Goal: Task Accomplishment & Management: Manage account settings

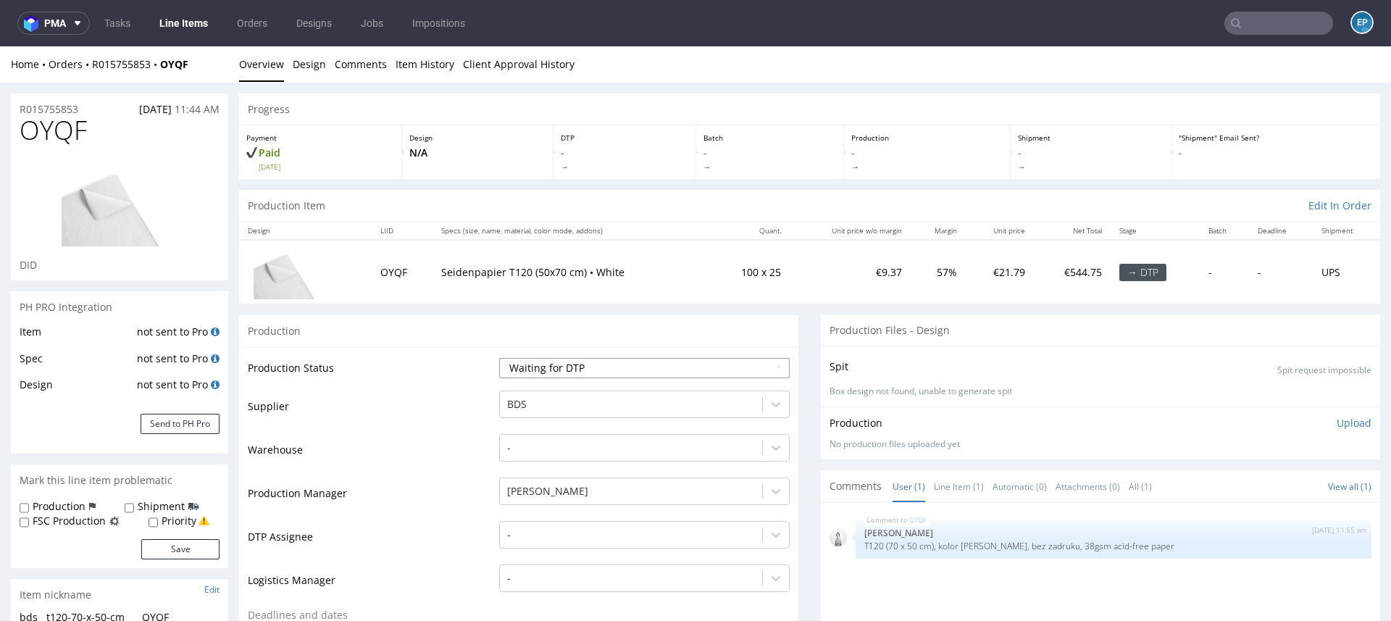
click at [574, 369] on select "Waiting for Artwork Waiting for Diecut Waiting for Mockup Waiting for DTP Waiti…" at bounding box center [644, 368] width 290 height 20
select select "dtp_production_ready"
click at [499, 358] on select "Waiting for Artwork Waiting for Diecut Waiting for Mockup Waiting for DTP Waiti…" at bounding box center [644, 368] width 290 height 20
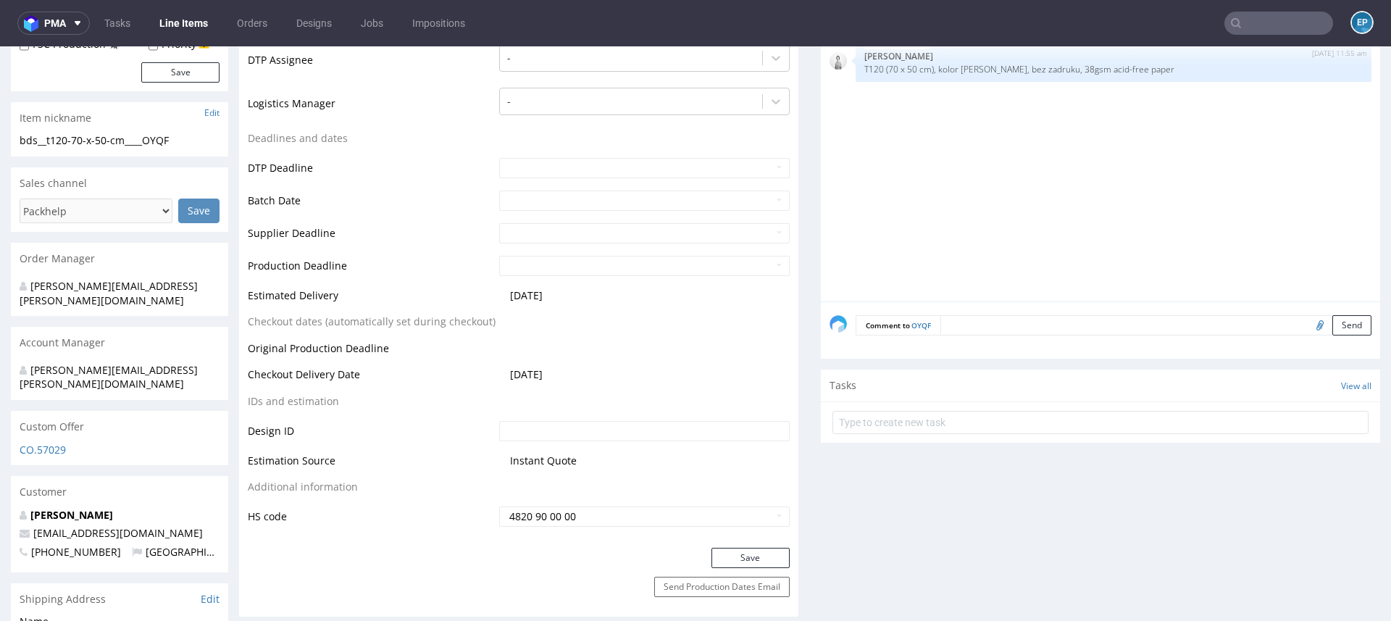
scroll to position [493, 0]
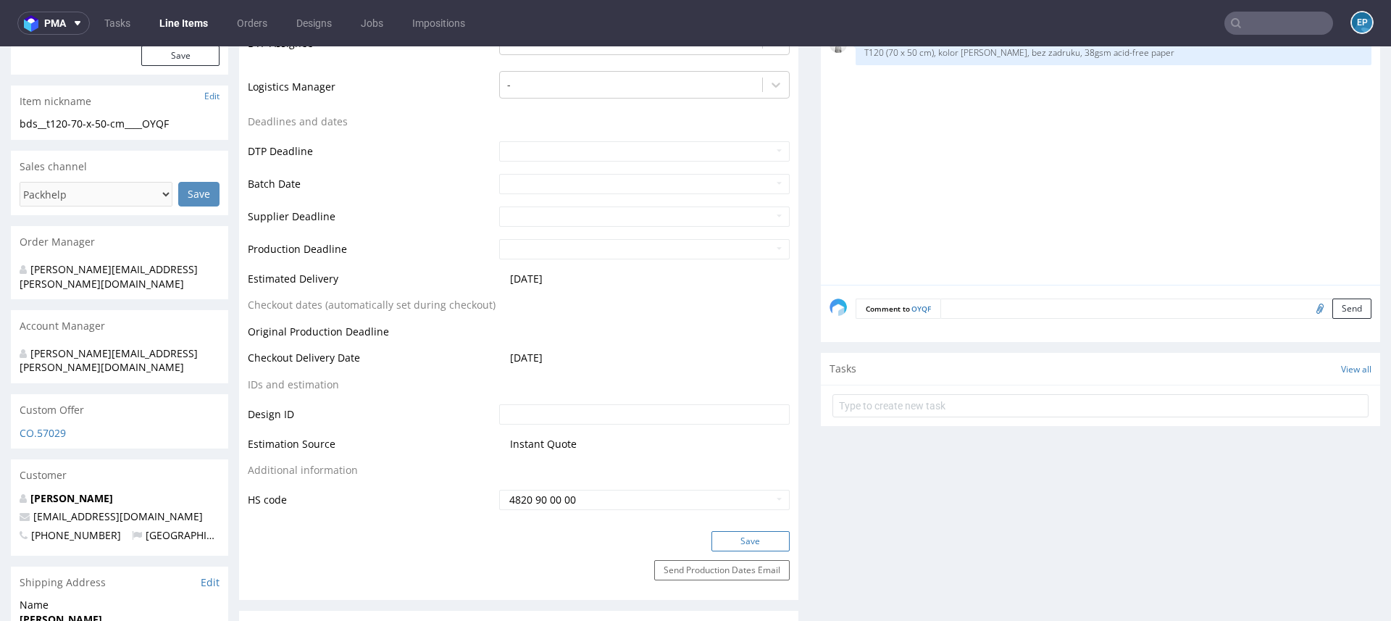
click at [729, 542] on button "Save" at bounding box center [750, 541] width 78 height 20
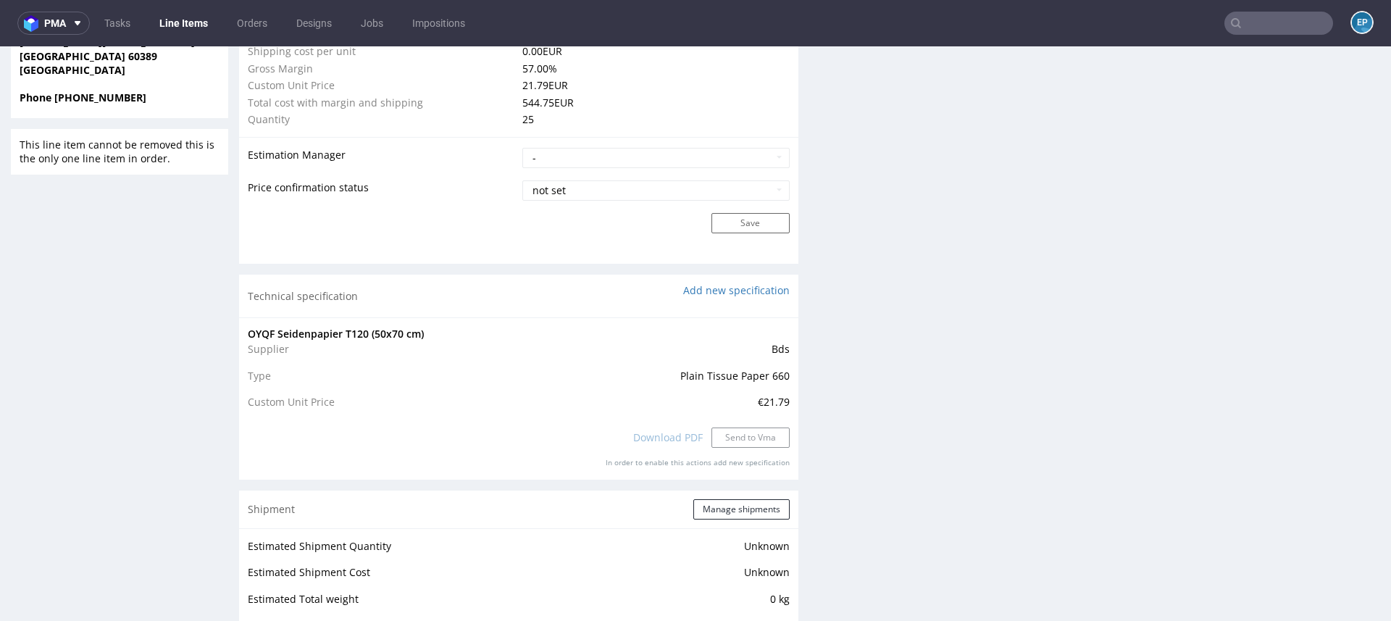
scroll to position [1156, 0]
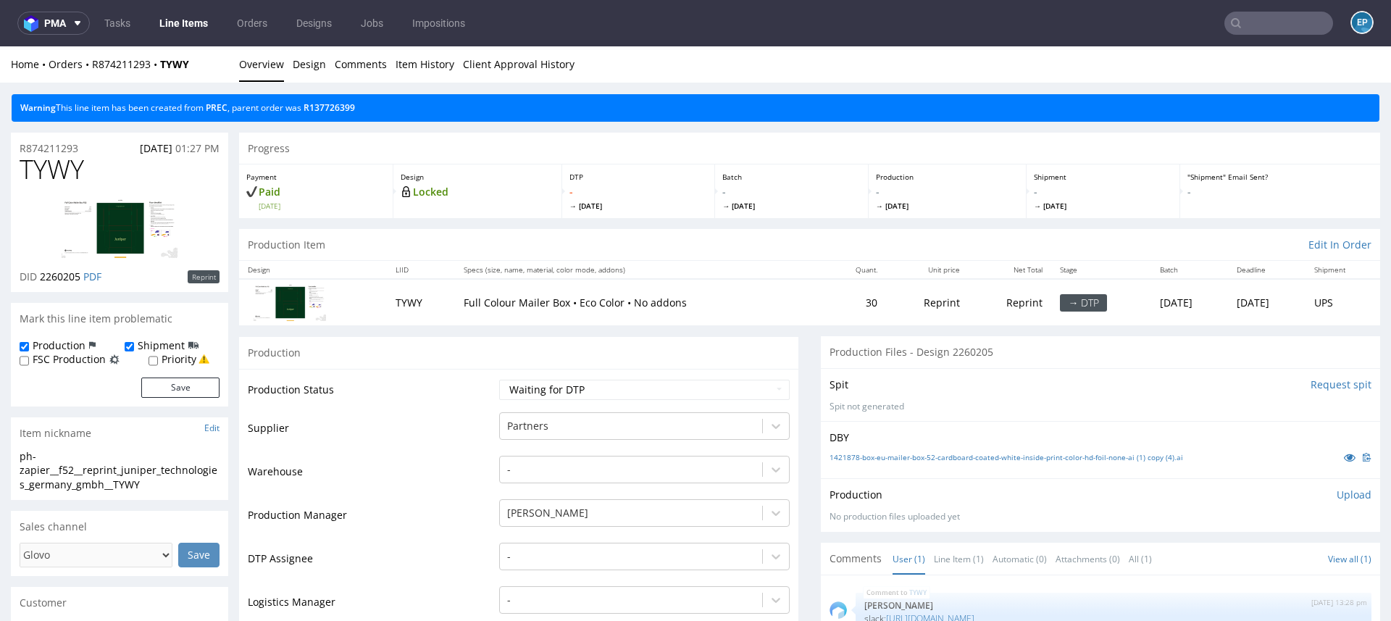
scroll to position [304, 0]
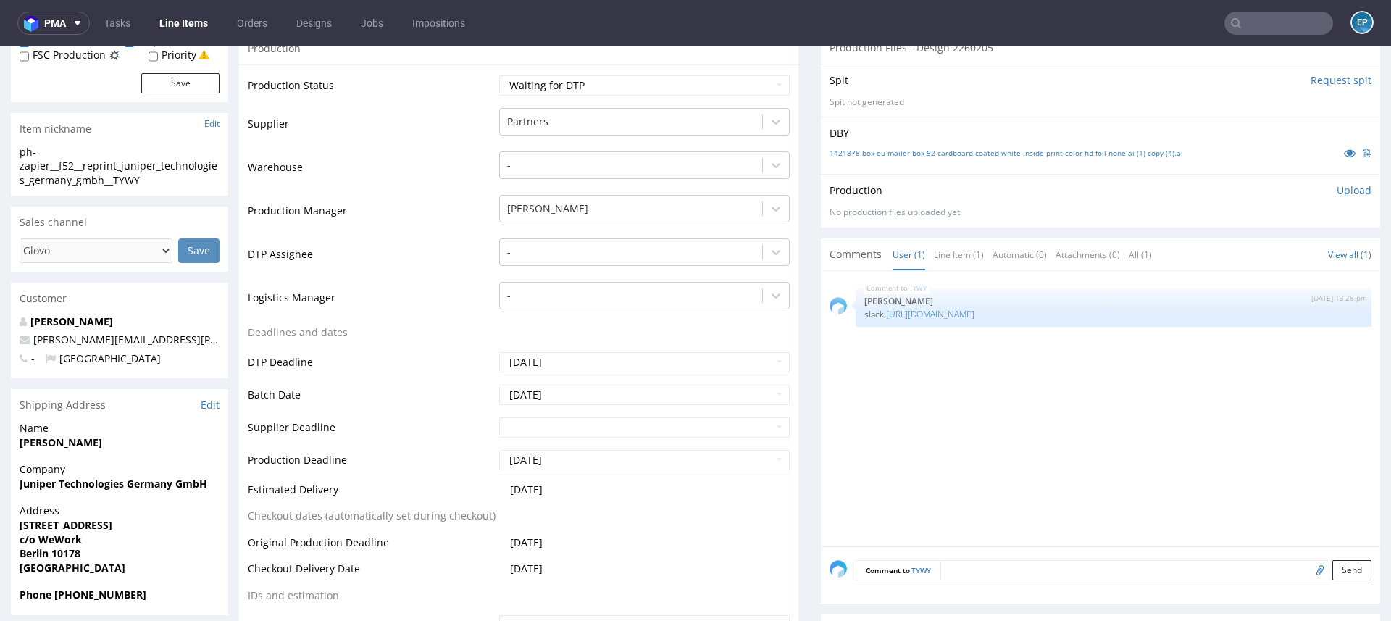
click at [1263, 11] on nav "pma Tasks Line Items Orders Designs Jobs Impositions EP" at bounding box center [695, 23] width 1391 height 46
click at [1260, 24] on input "text" at bounding box center [1278, 23] width 109 height 23
paste input "TYWY"
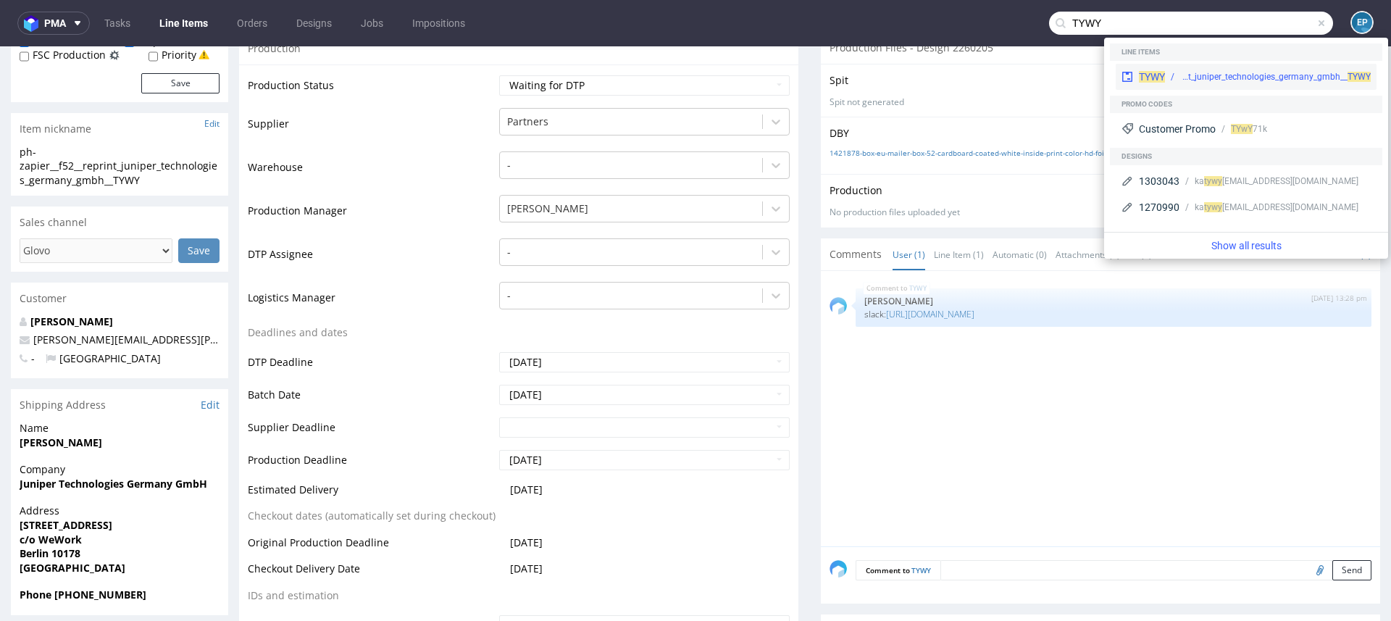
type input "TYWY"
click at [1196, 75] on div "ph-zapier__f52__reprint_juniper_technologies_germany_gmbh__ TYWY" at bounding box center [1275, 76] width 190 height 13
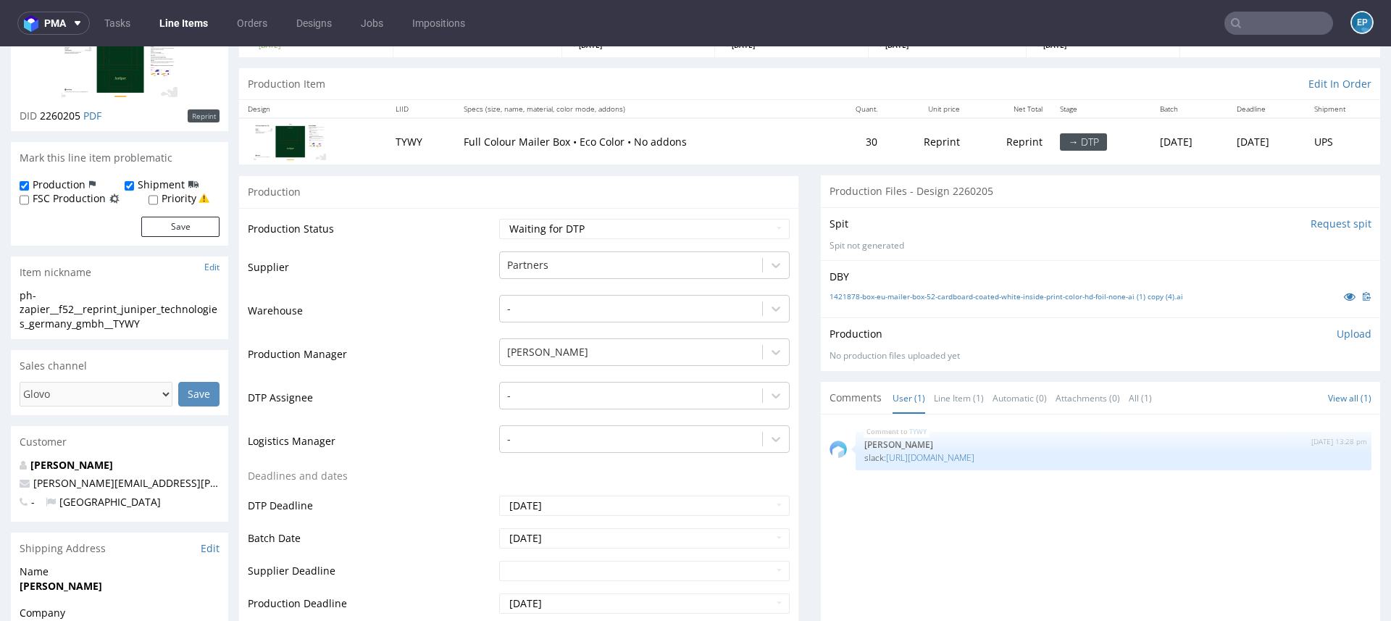
scroll to position [156, 0]
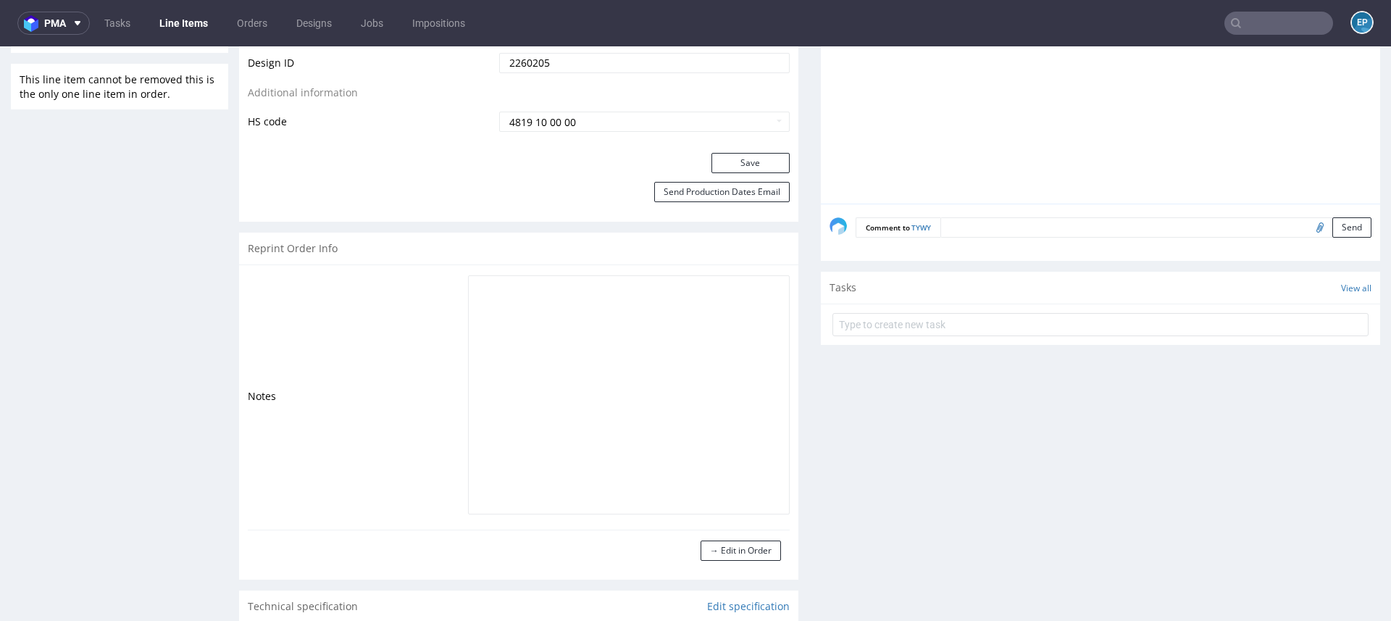
scroll to position [852, 0]
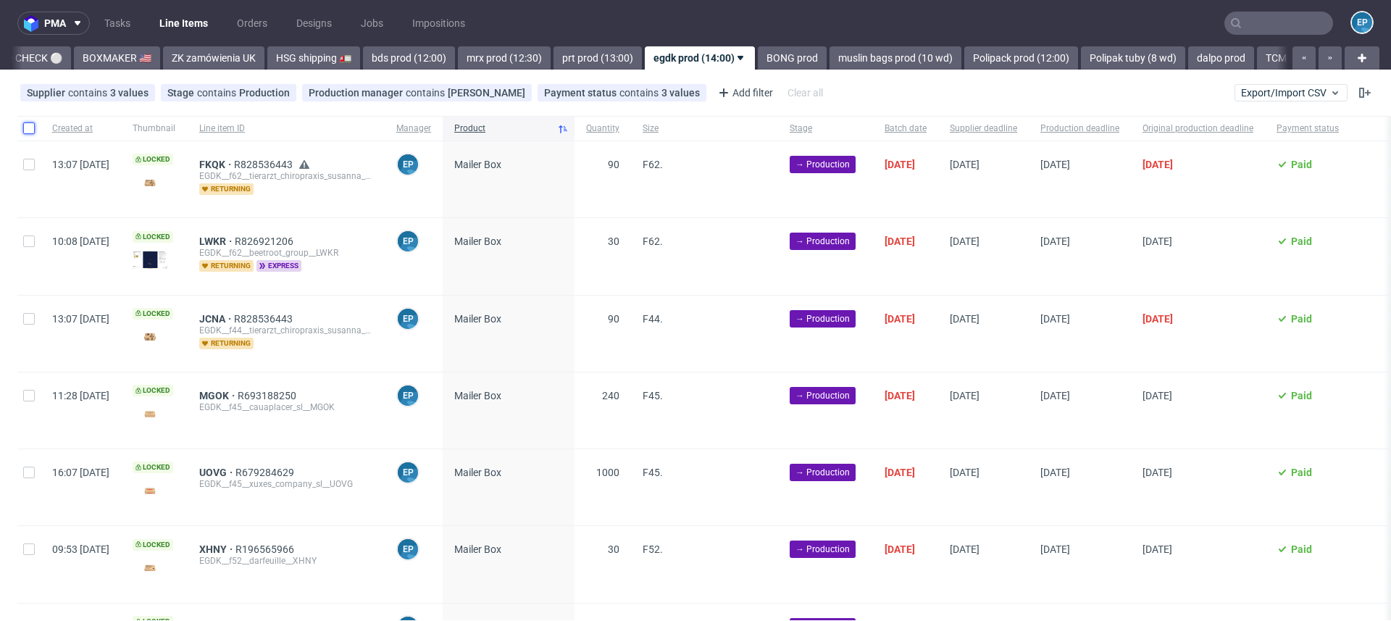
click at [26, 130] on input "checkbox" at bounding box center [29, 128] width 12 height 12
checkbox input "true"
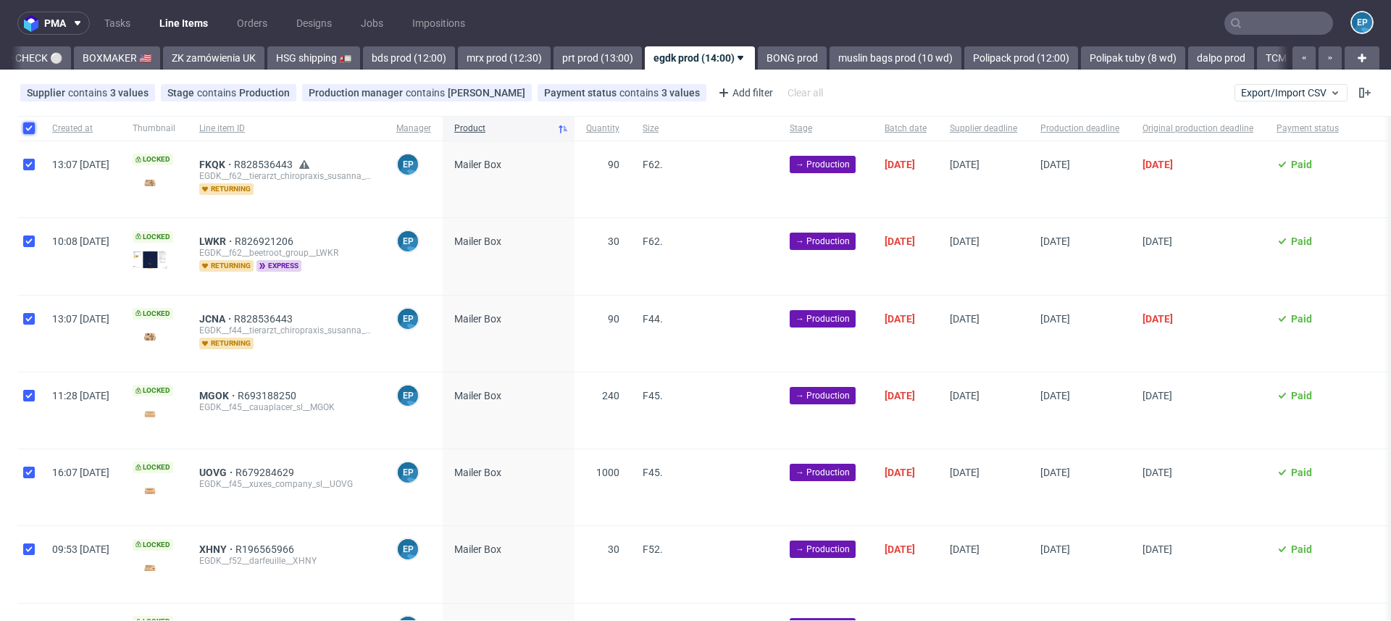
checkbox input "true"
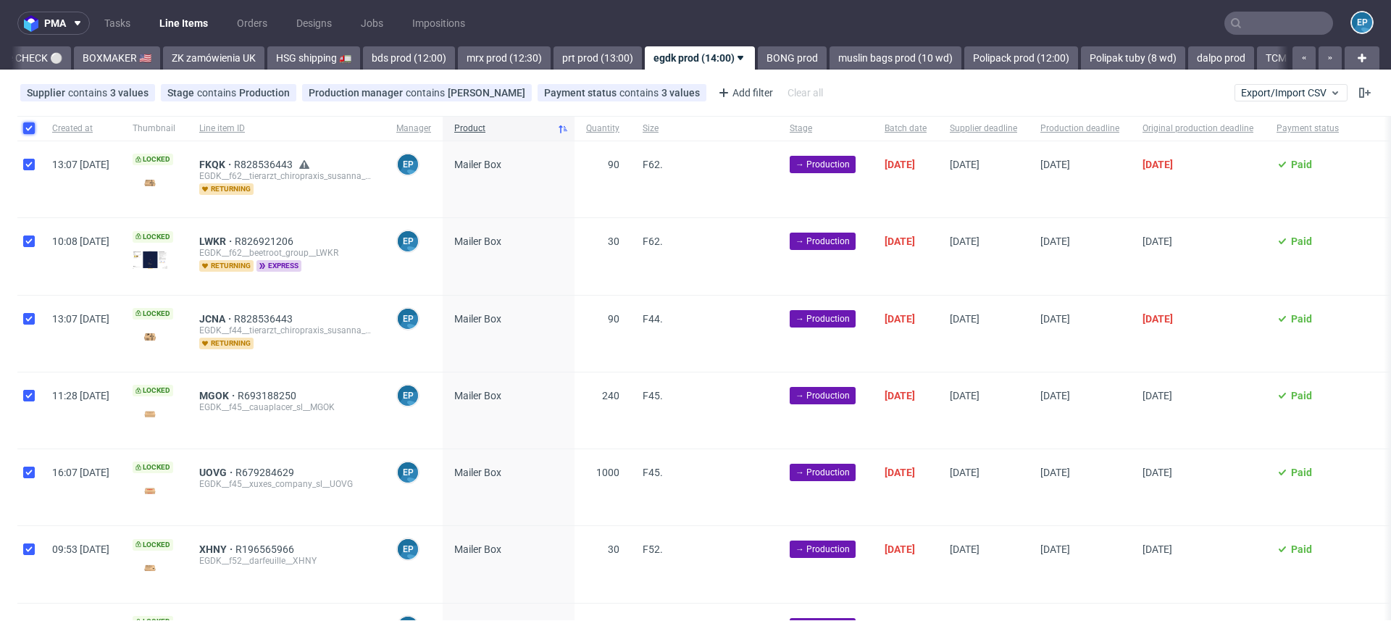
checkbox input "true"
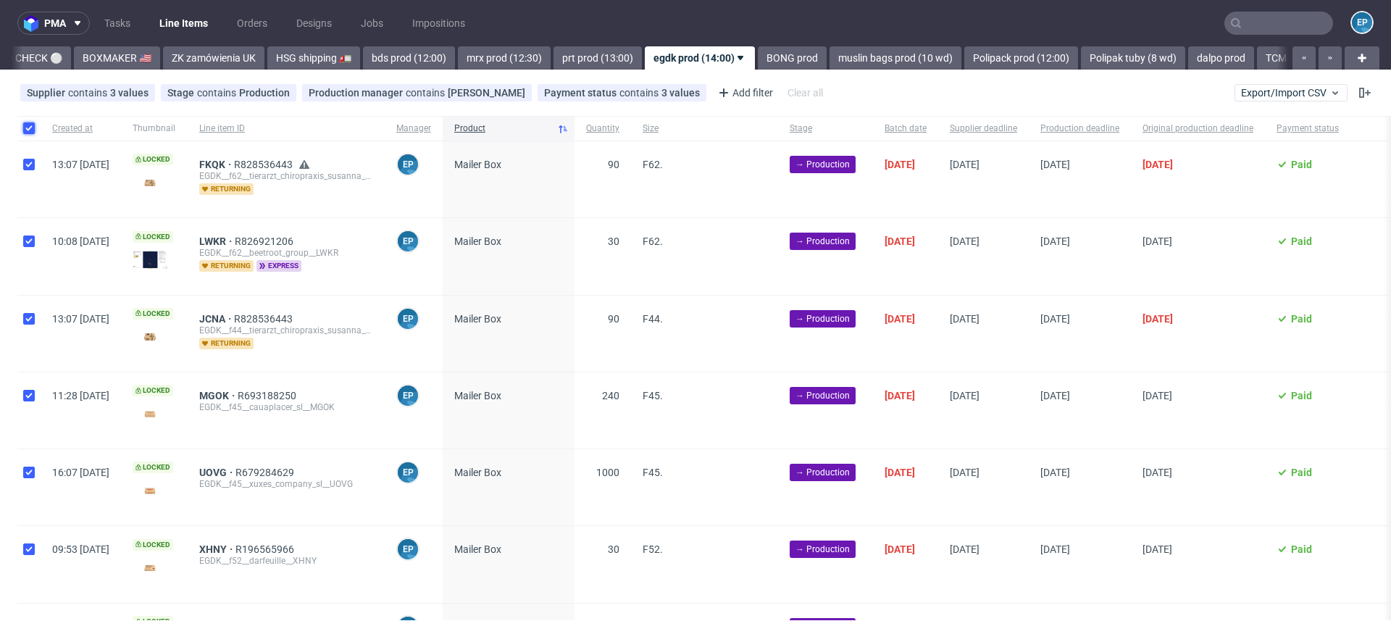
checkbox input "true"
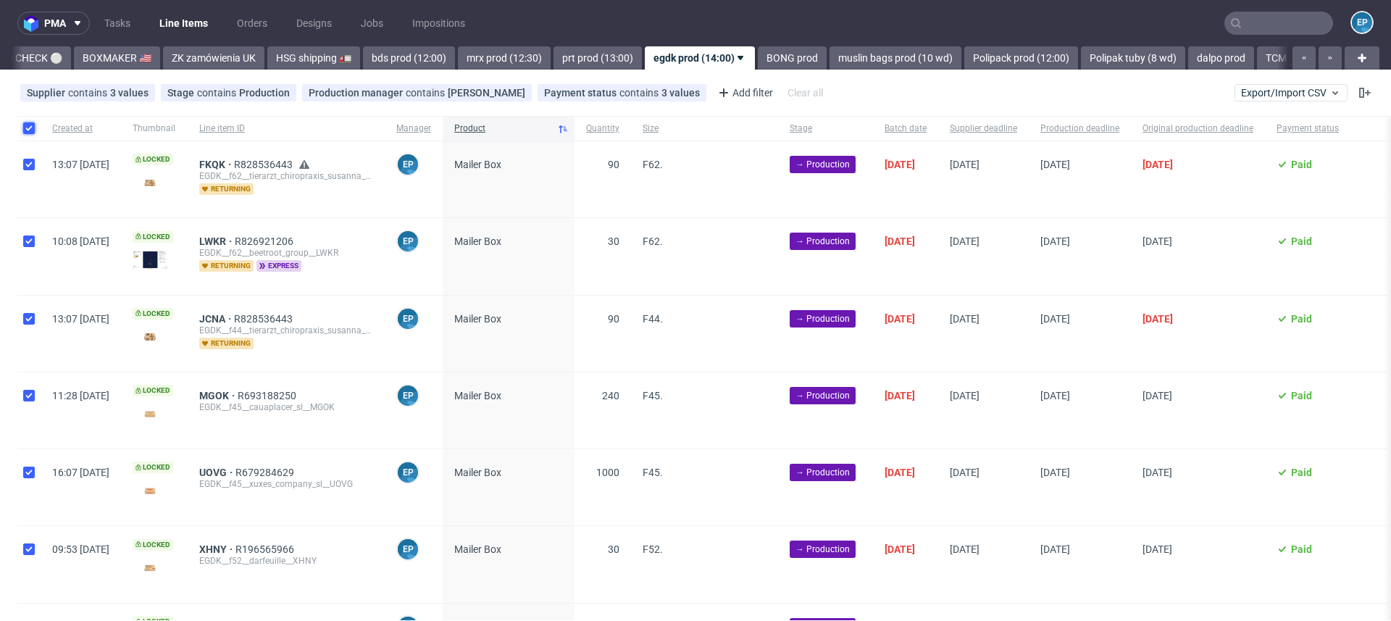
checkbox input "true"
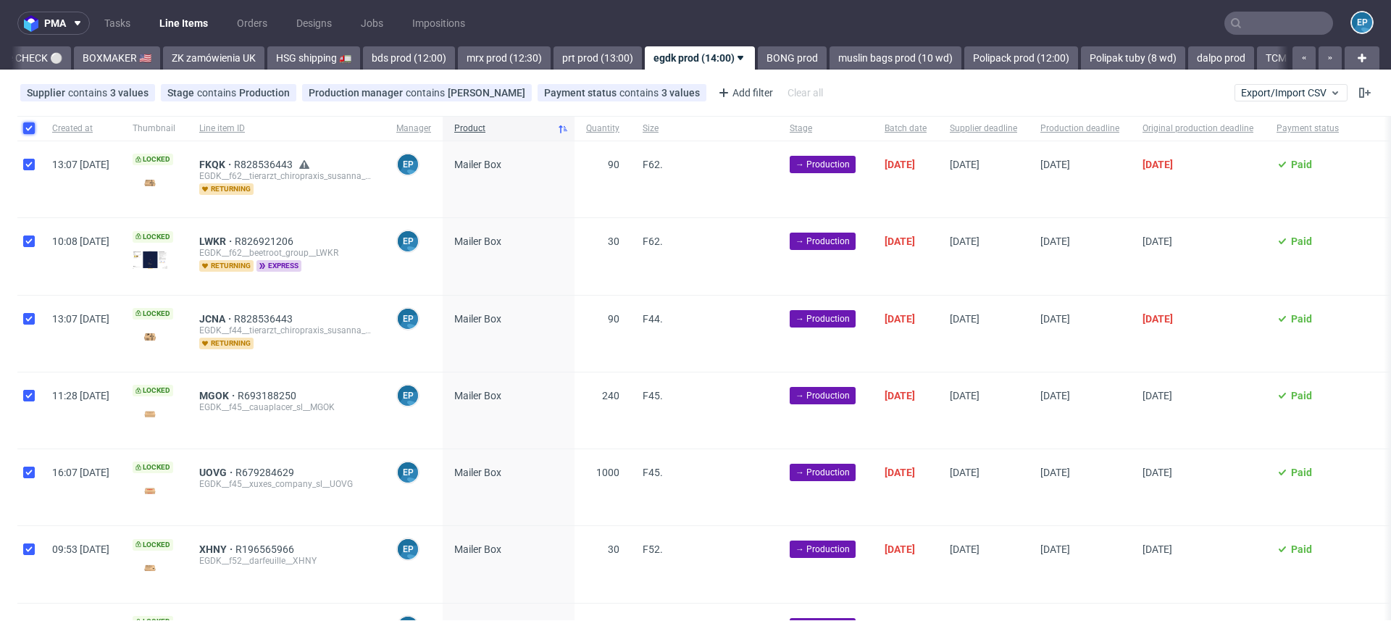
checkbox input "true"
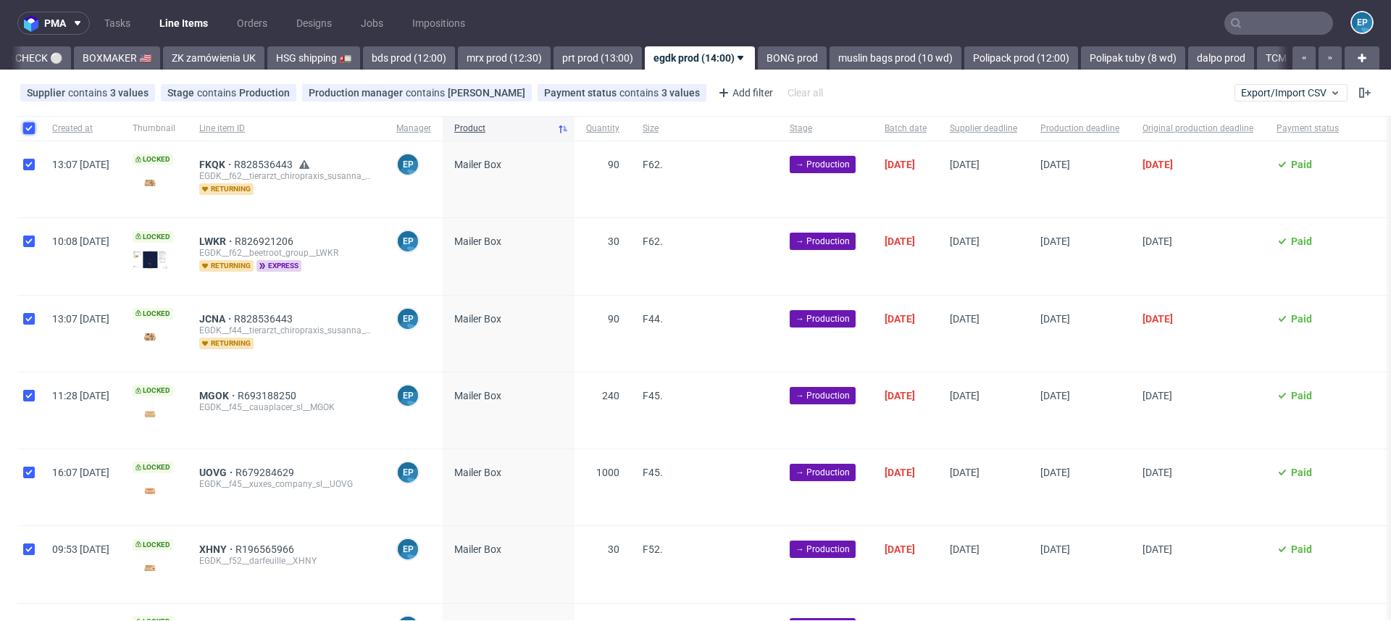
checkbox input "true"
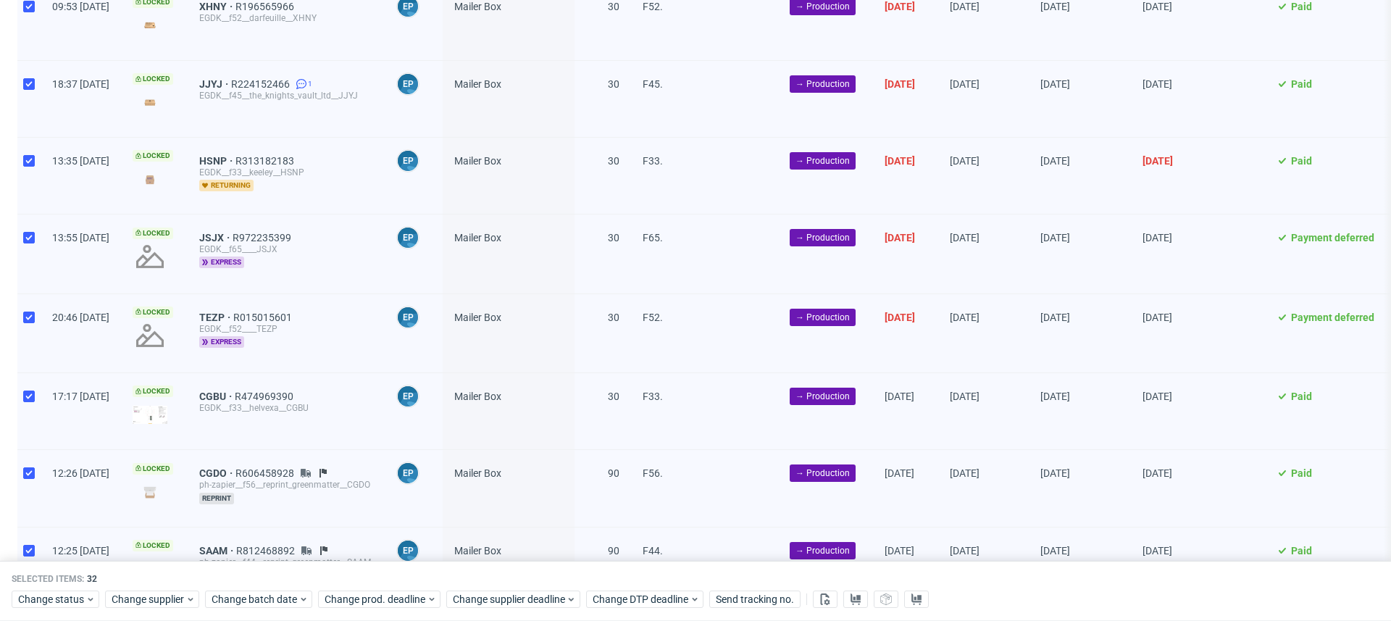
scroll to position [537, 0]
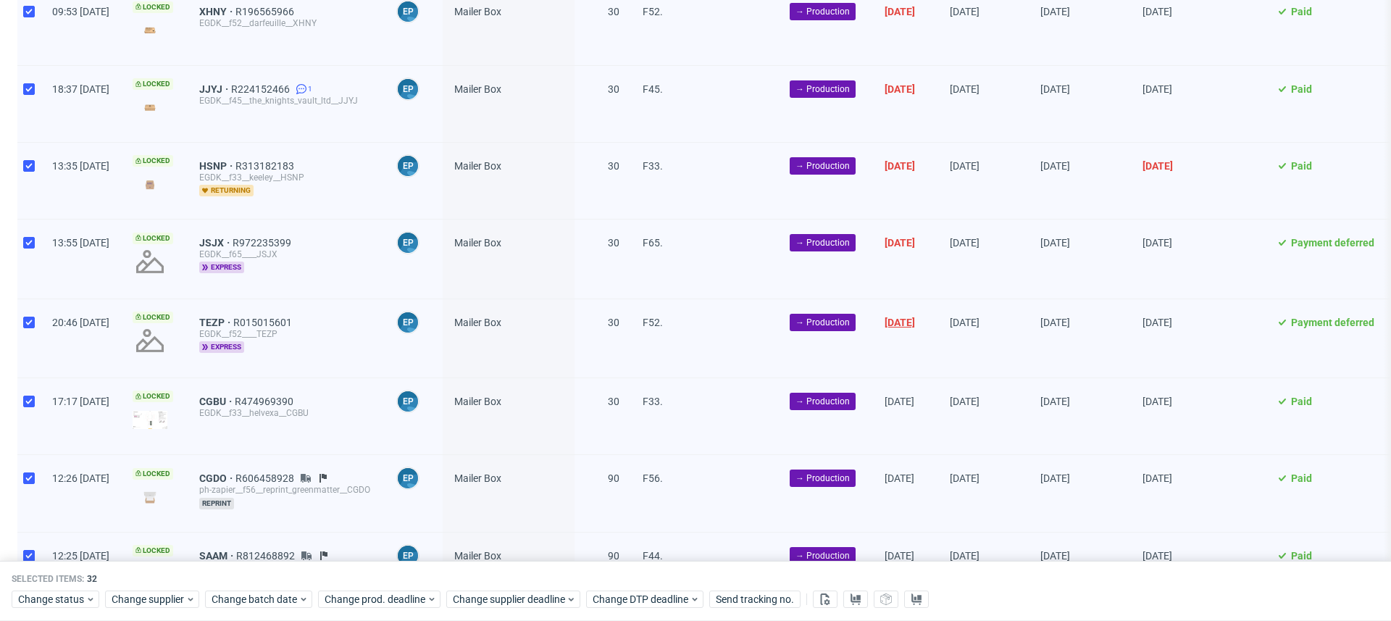
click at [915, 316] on span "02/10/2025" at bounding box center [899, 322] width 30 height 12
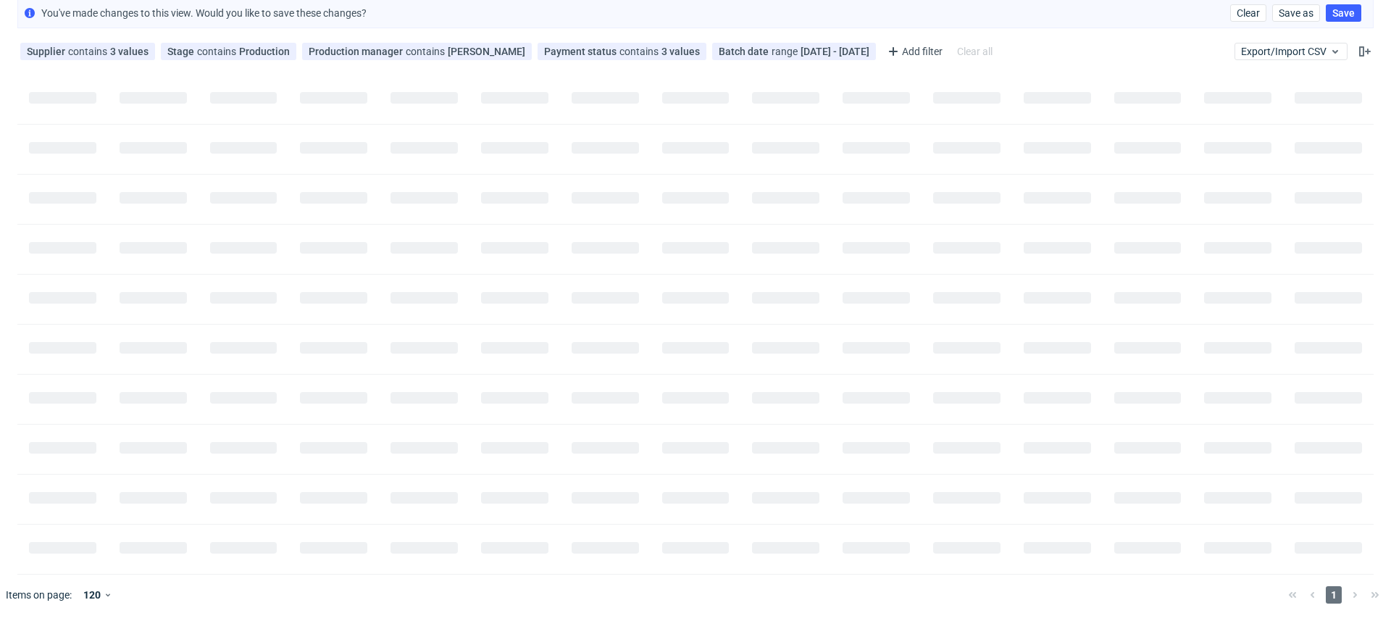
scroll to position [0, 0]
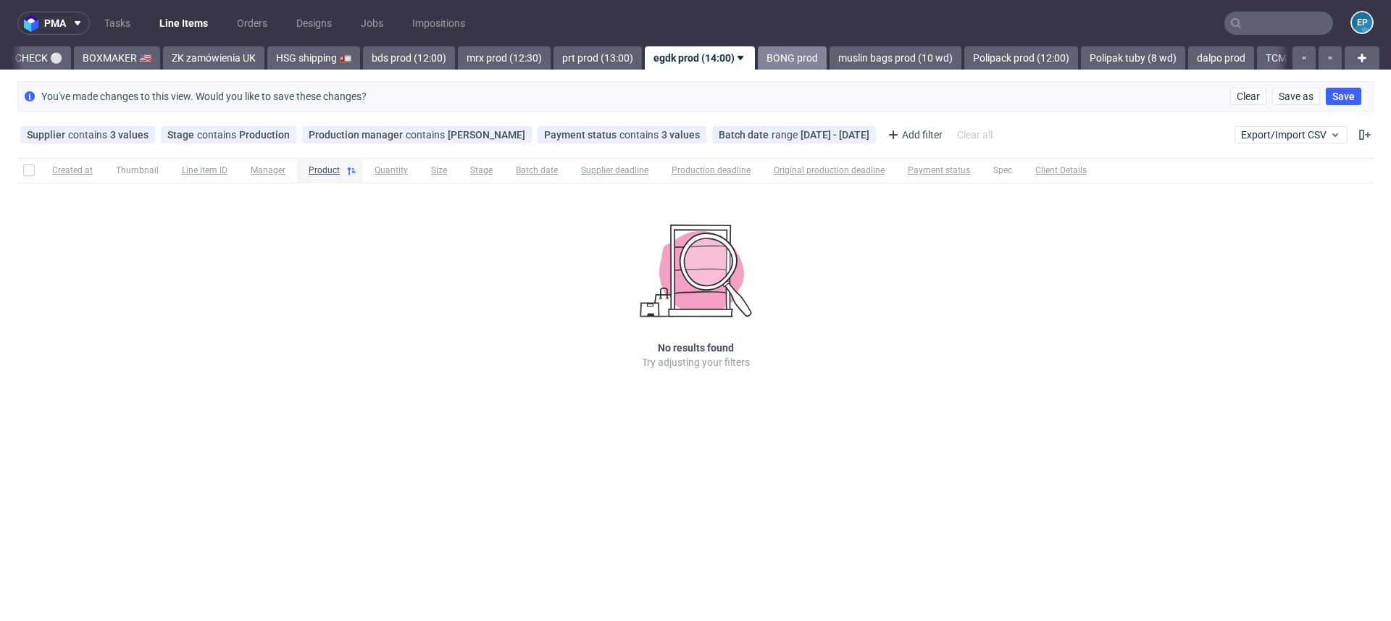
click at [758, 59] on link "BONG prod" at bounding box center [792, 57] width 69 height 23
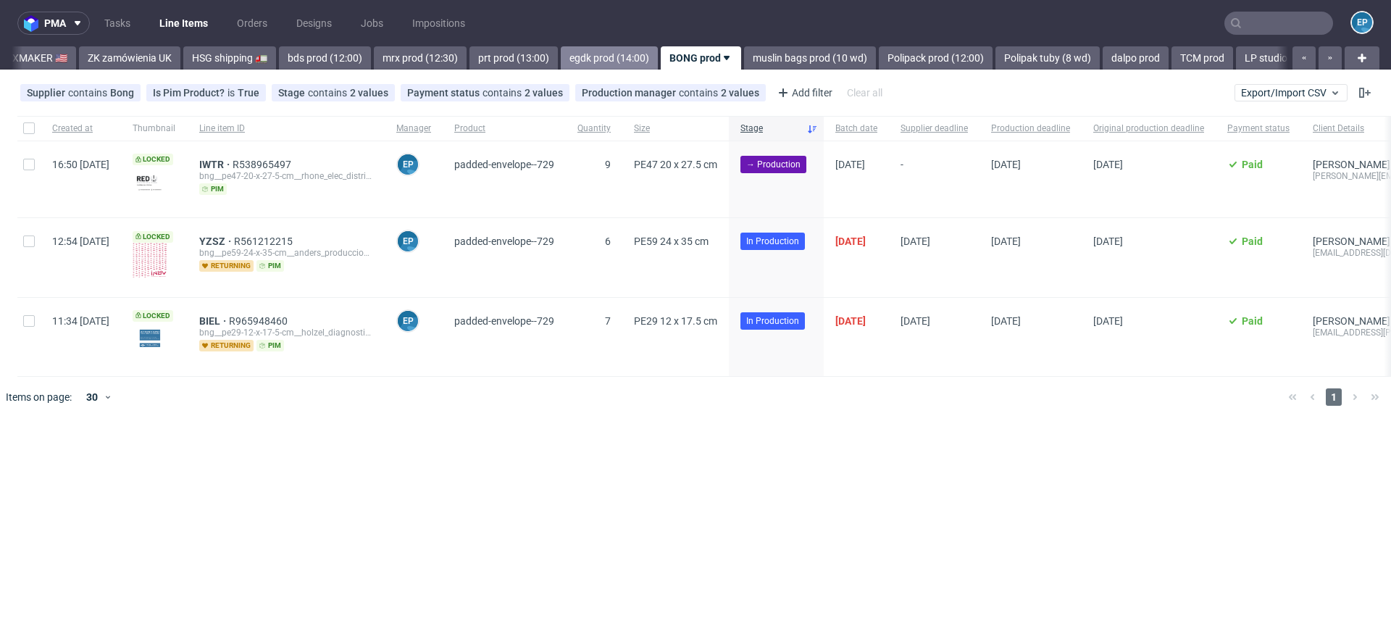
click at [561, 51] on link "egdk prod (14:00)" at bounding box center [609, 57] width 97 height 23
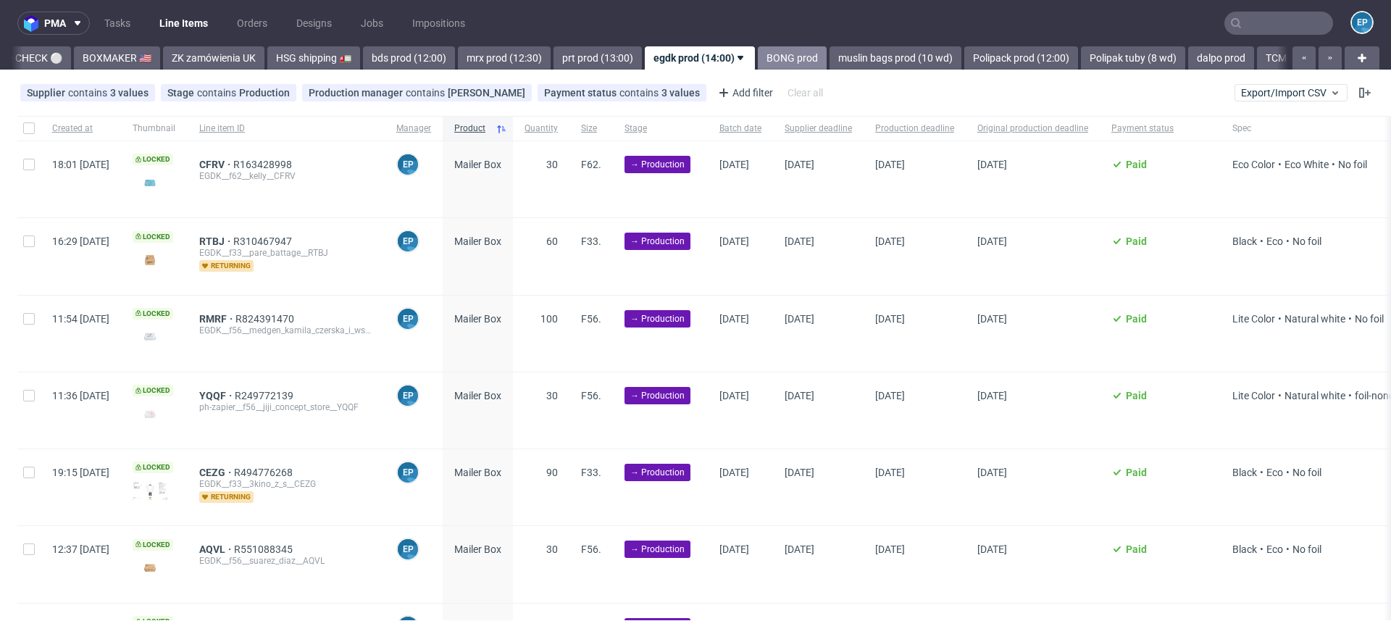
click at [758, 51] on link "BONG prod" at bounding box center [792, 57] width 69 height 23
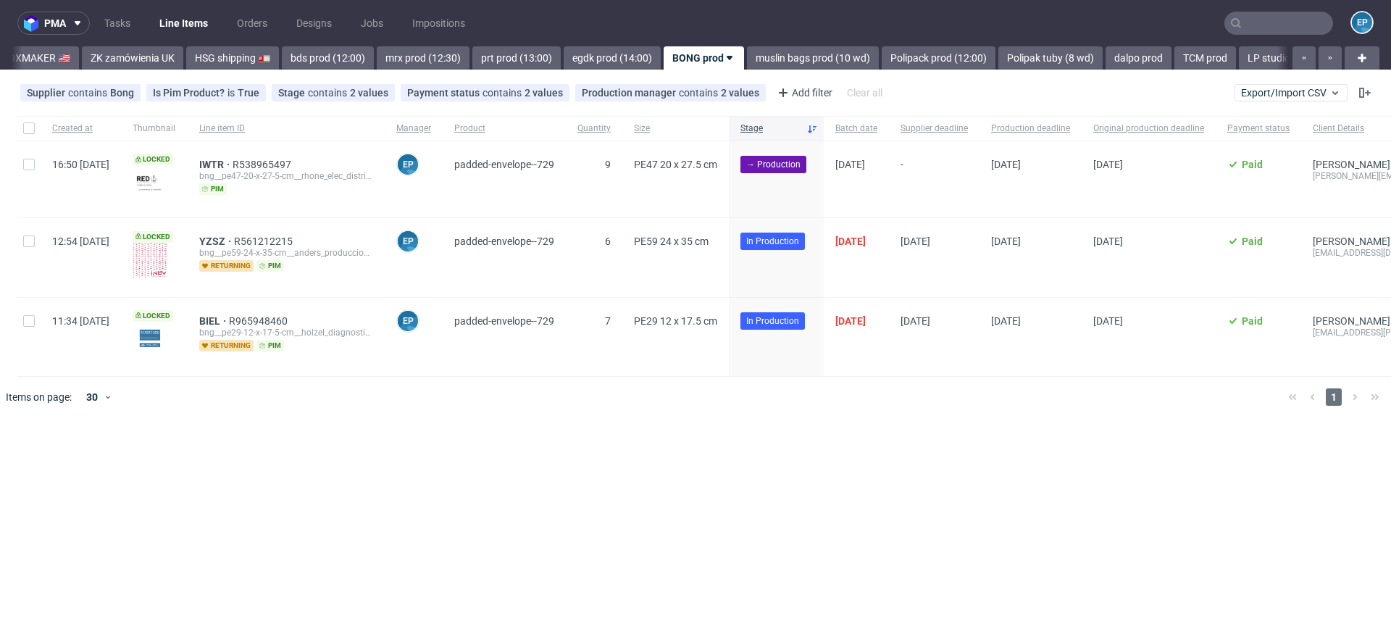
scroll to position [0, 1454]
click at [24, 169] on input "checkbox" at bounding box center [29, 165] width 12 height 12
checkbox input "true"
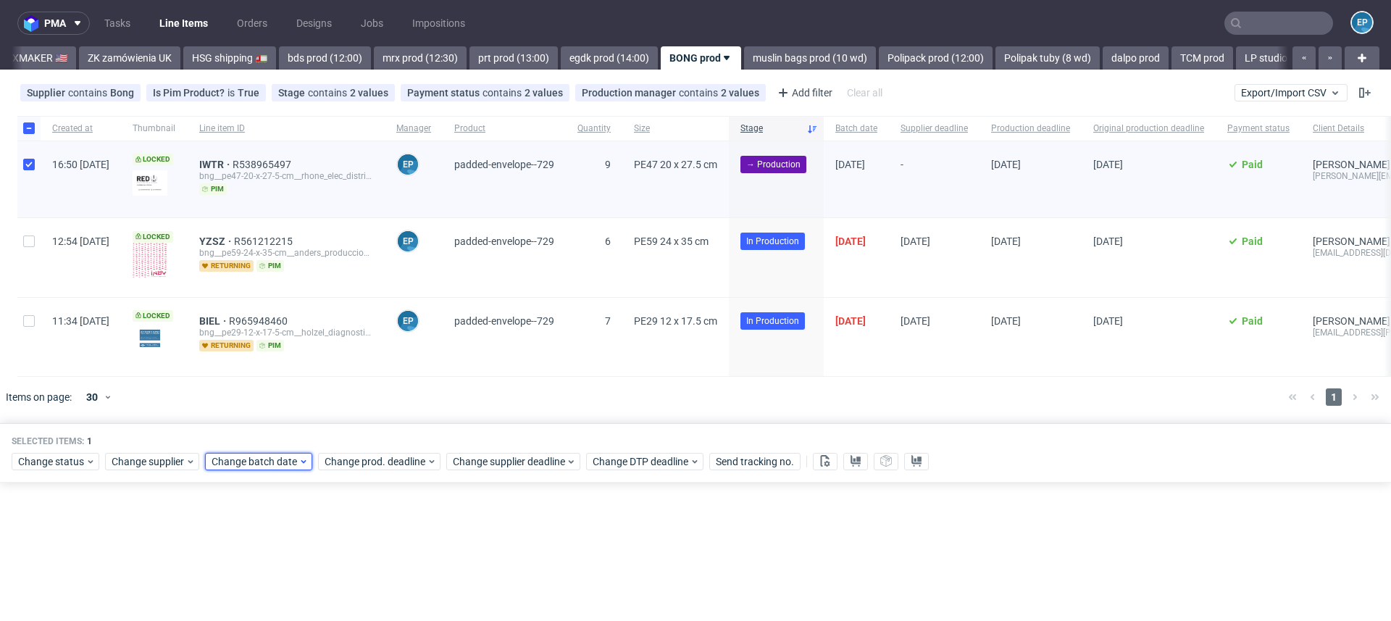
click at [285, 465] on span "Change batch date" at bounding box center [254, 461] width 87 height 14
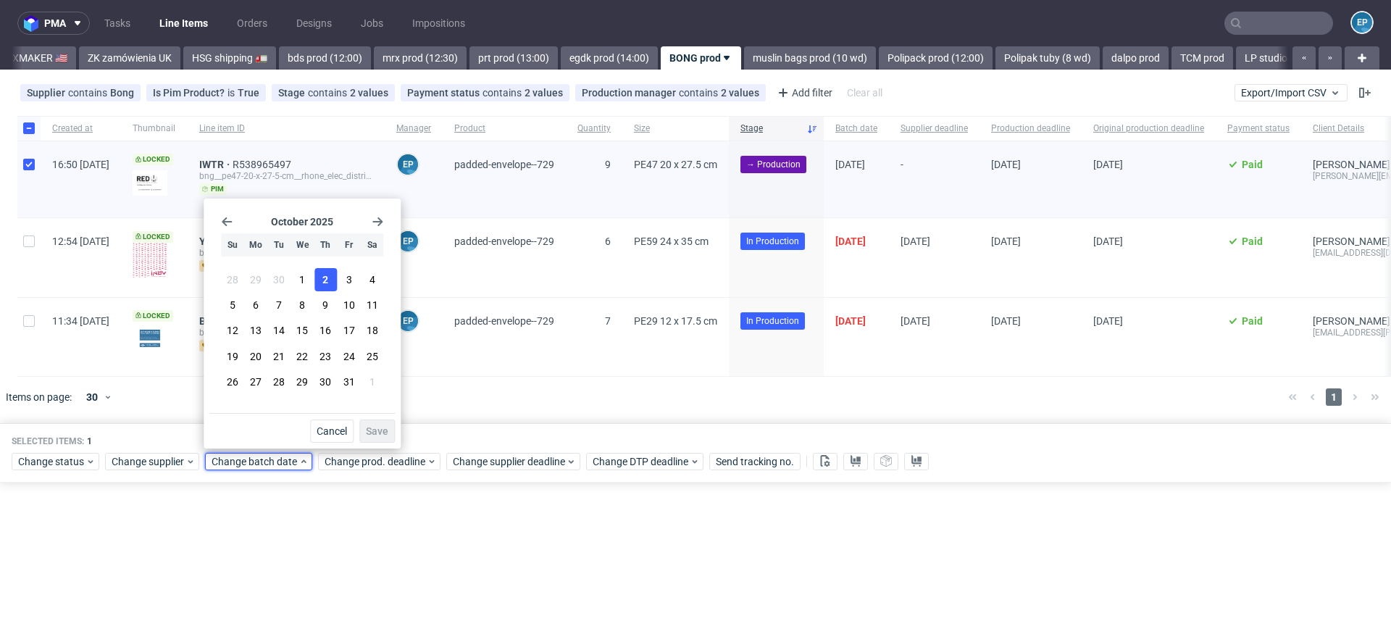
click at [331, 272] on button "2" at bounding box center [325, 279] width 22 height 23
click at [379, 433] on span "Save" at bounding box center [377, 431] width 22 height 10
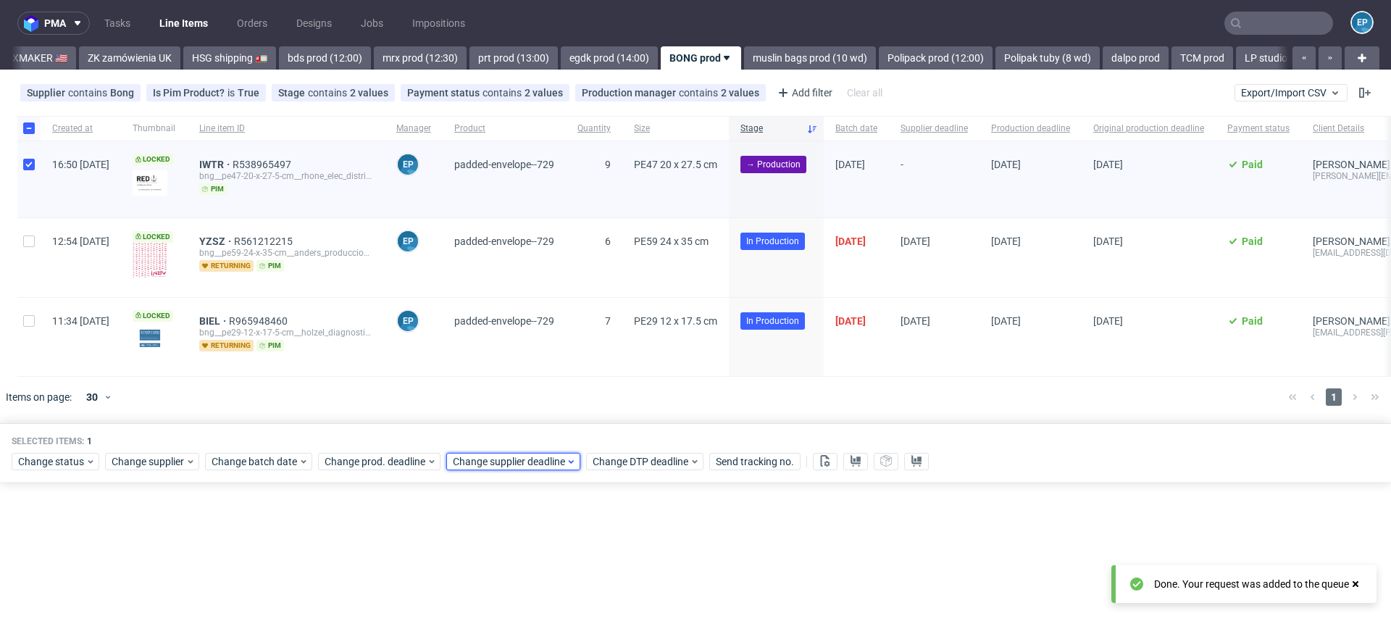
click at [504, 461] on span "Change supplier deadline" at bounding box center [509, 461] width 113 height 14
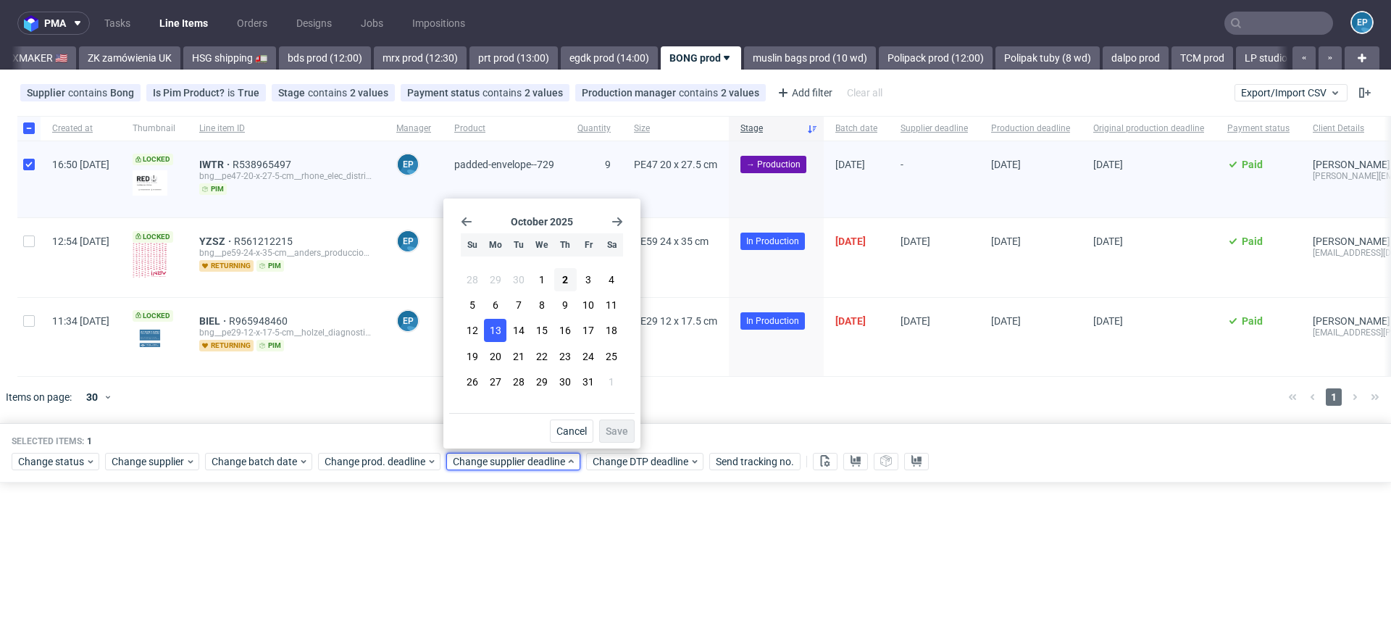
click at [490, 332] on span "13" at bounding box center [496, 330] width 12 height 14
click at [616, 423] on button "Save" at bounding box center [616, 430] width 35 height 23
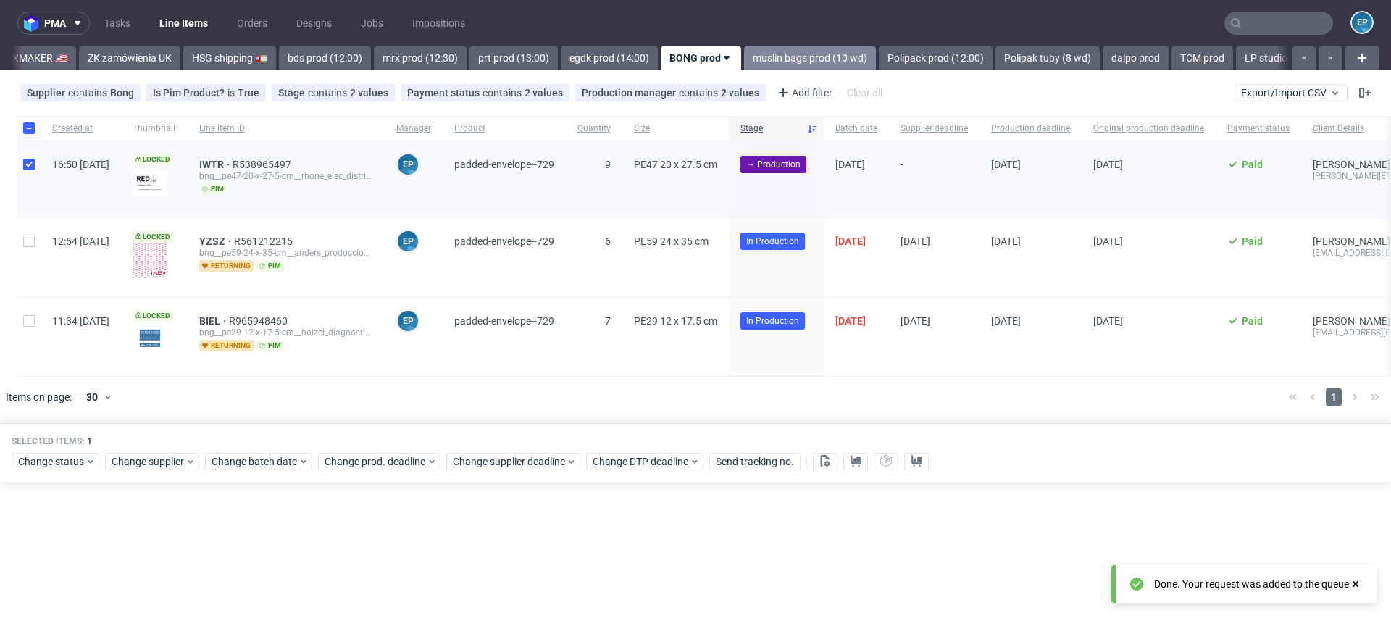
click at [744, 51] on link "muslin bags prod (10 wd)" at bounding box center [810, 57] width 132 height 23
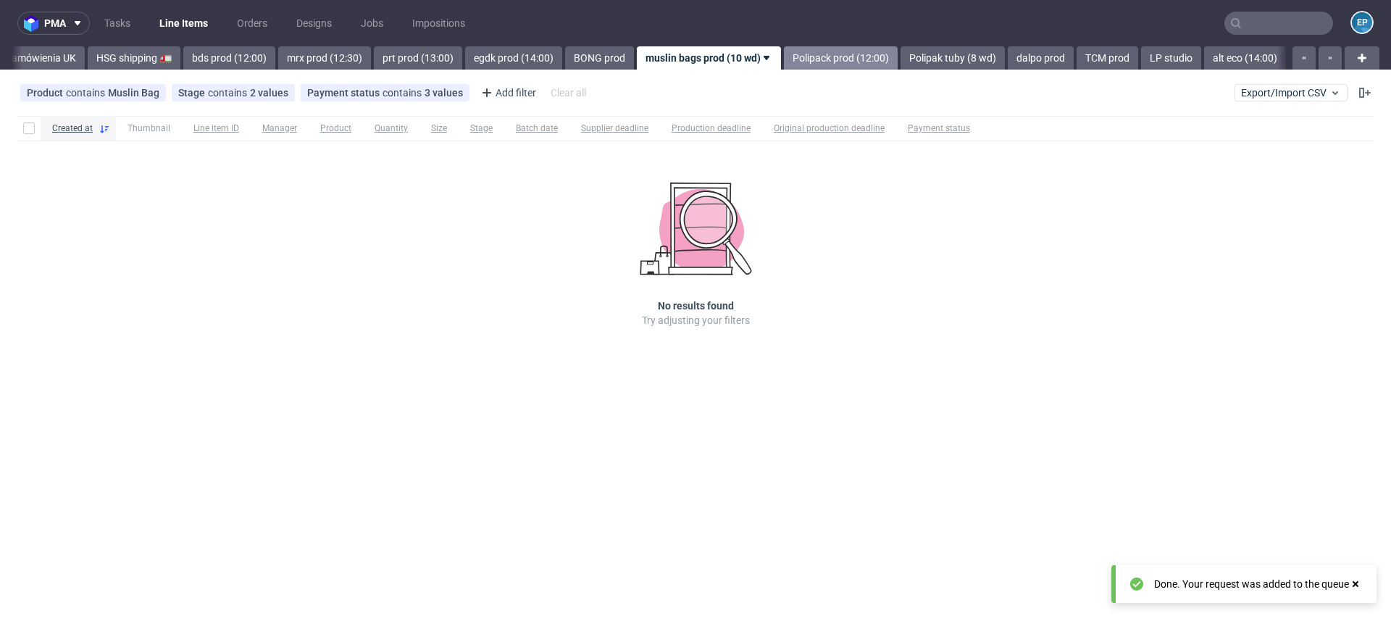
click at [787, 54] on link "Polipack prod (12:00)" at bounding box center [841, 57] width 114 height 23
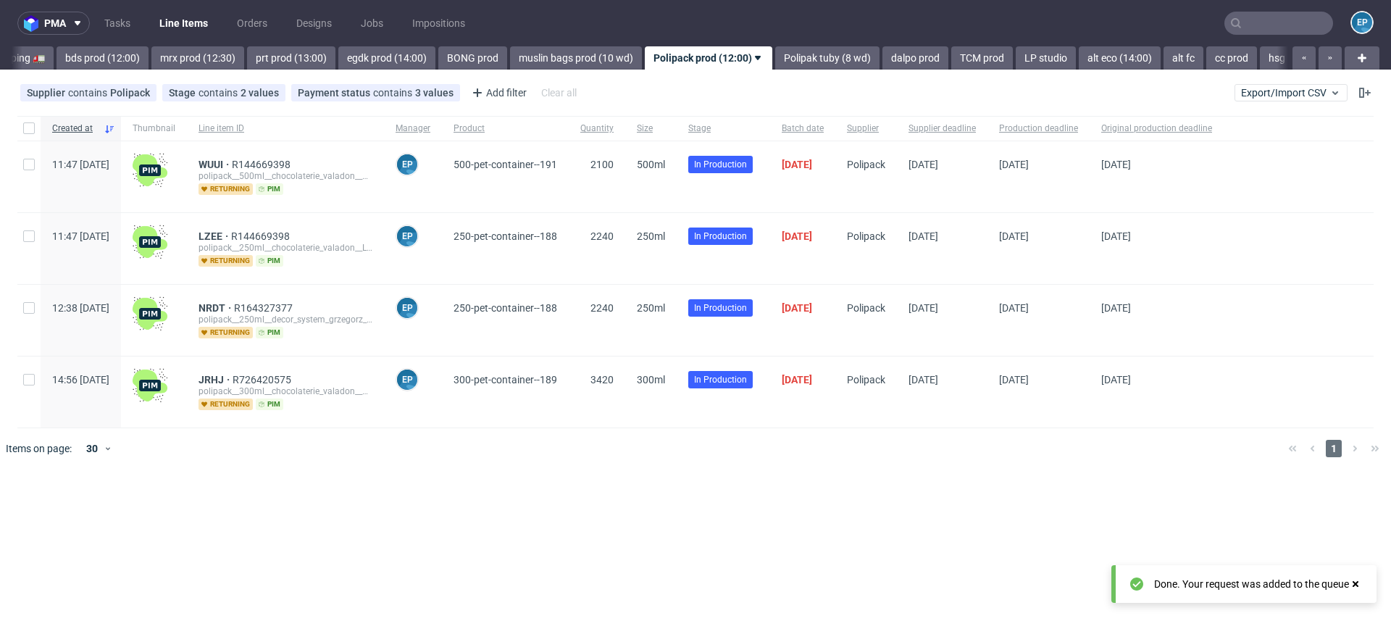
click at [787, 54] on link "Polipak tuby (8 wd)" at bounding box center [827, 57] width 104 height 23
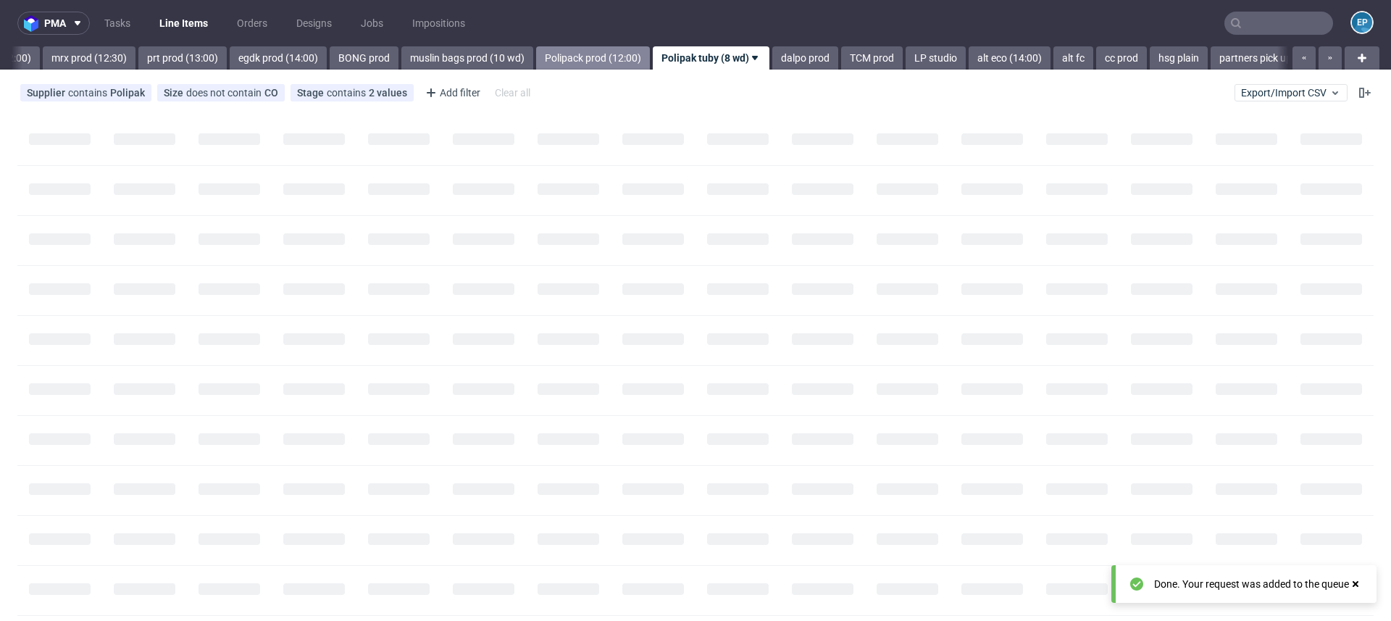
scroll to position [0, 1796]
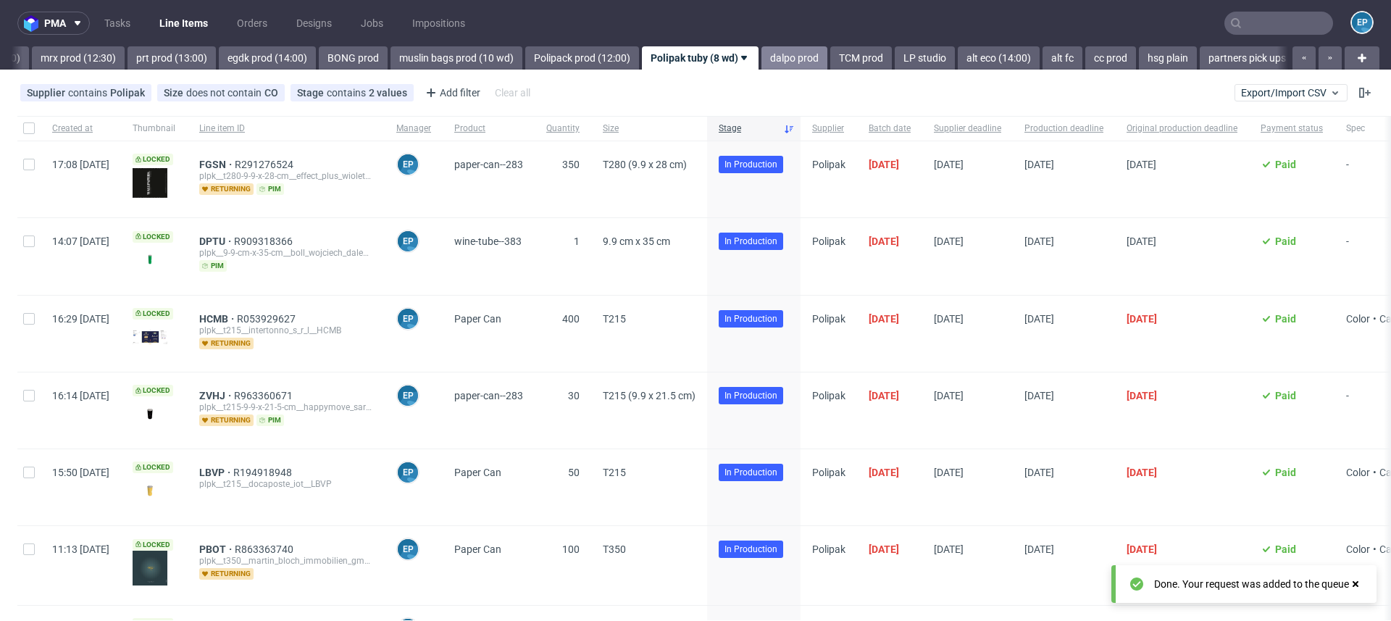
click at [761, 54] on link "dalpo prod" at bounding box center [794, 57] width 66 height 23
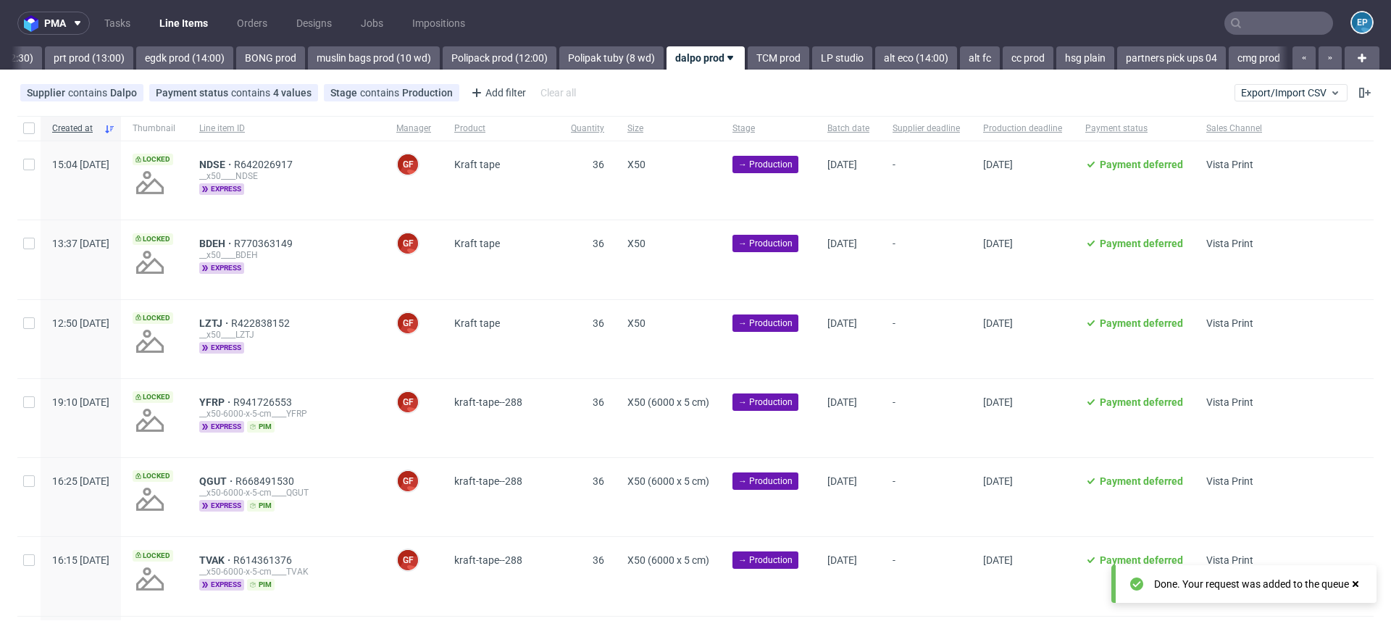
scroll to position [0, 1883]
click at [743, 54] on link "TCM prod" at bounding box center [774, 57] width 62 height 23
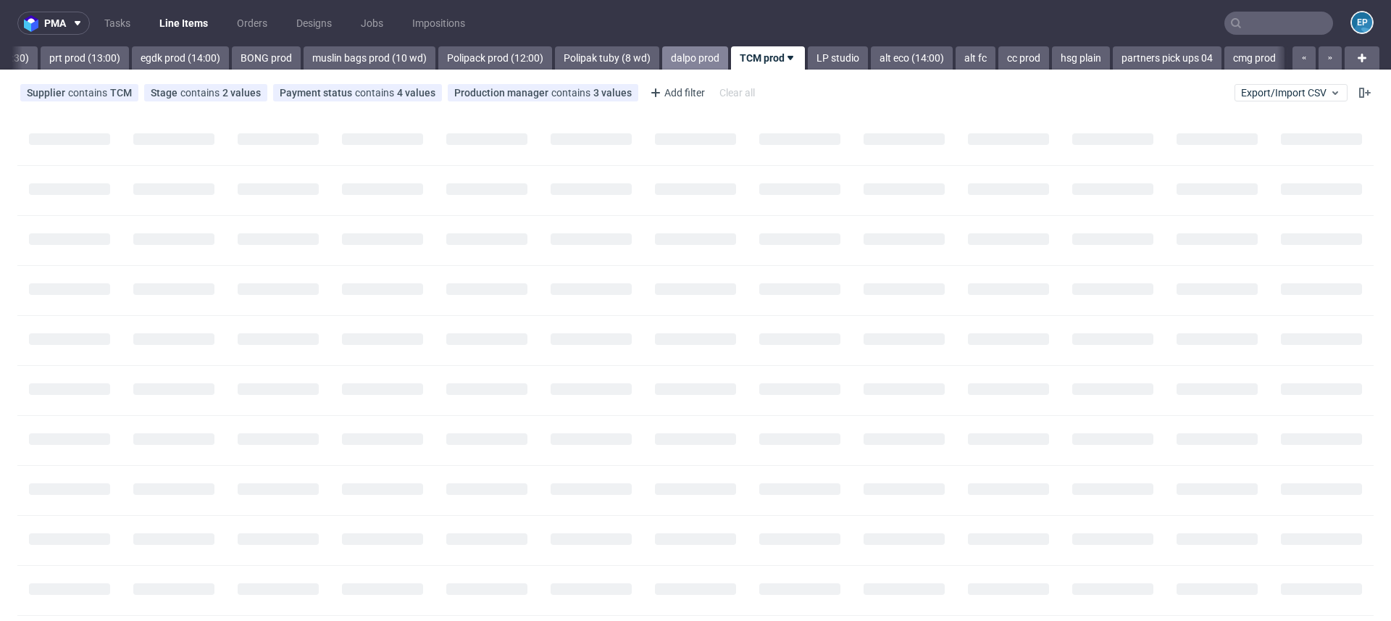
scroll to position [0, 1950]
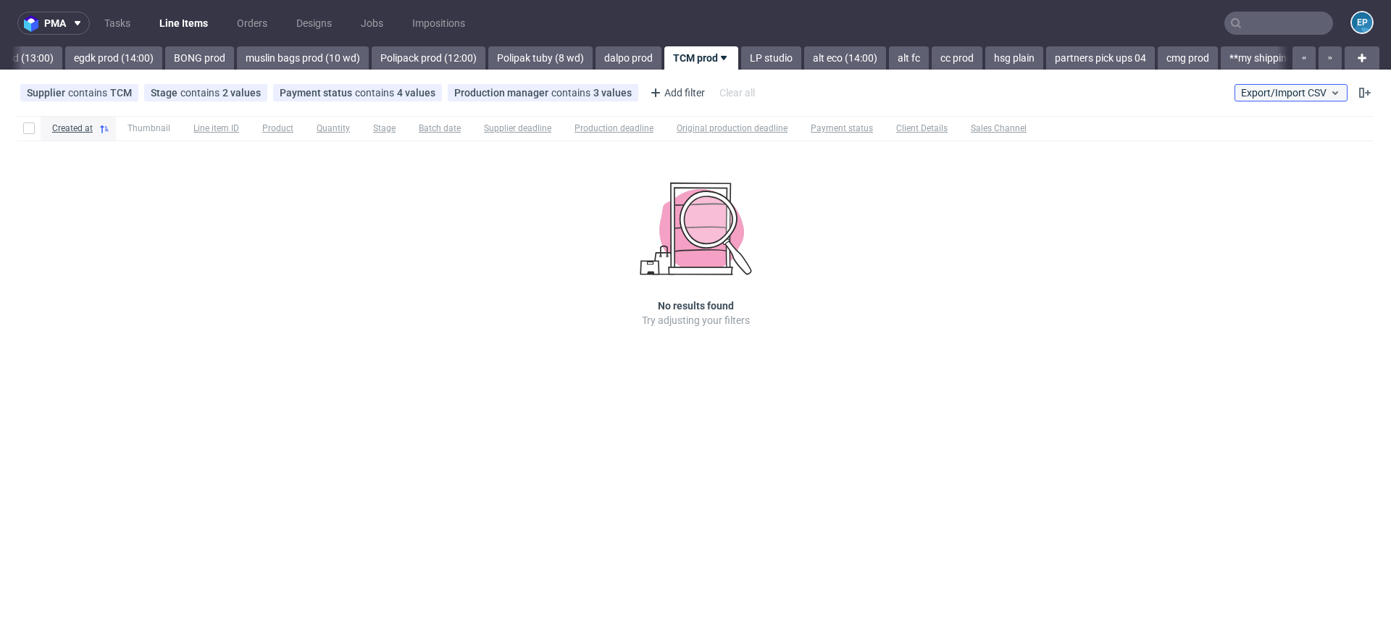
click at [1260, 90] on span "Export/Import CSV" at bounding box center [1291, 93] width 100 height 12
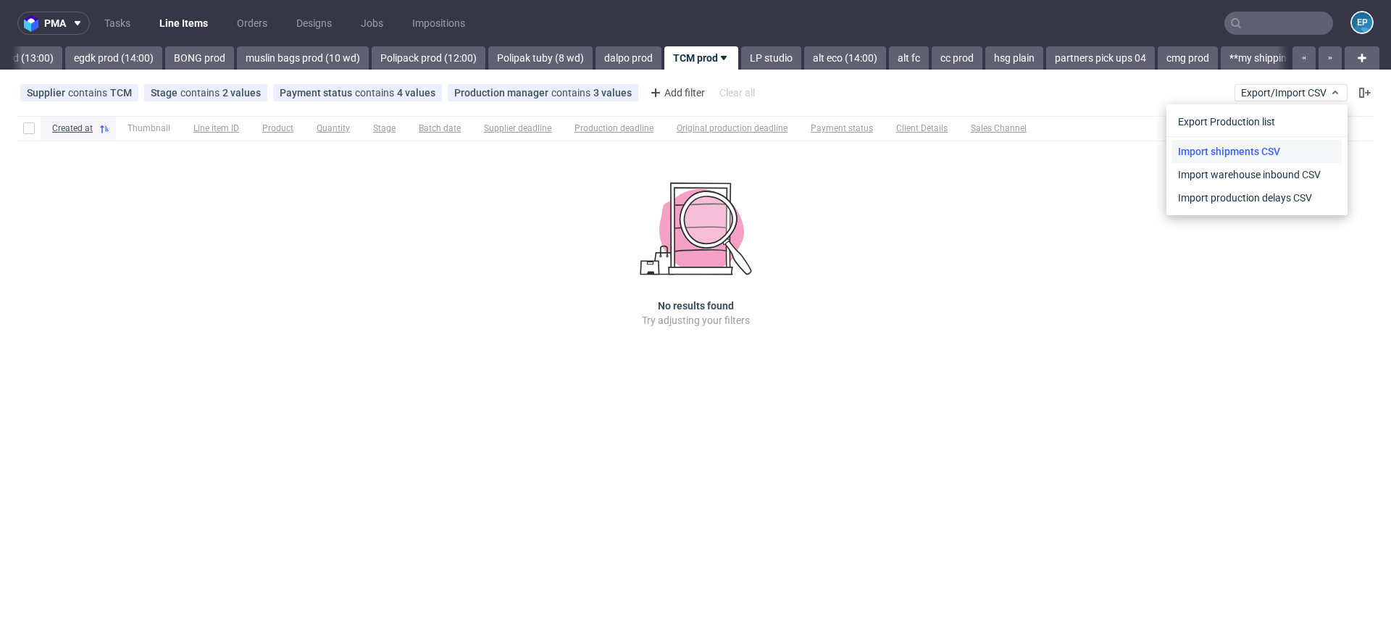
click at [1238, 146] on link "Import shipments CSV" at bounding box center [1256, 151] width 169 height 23
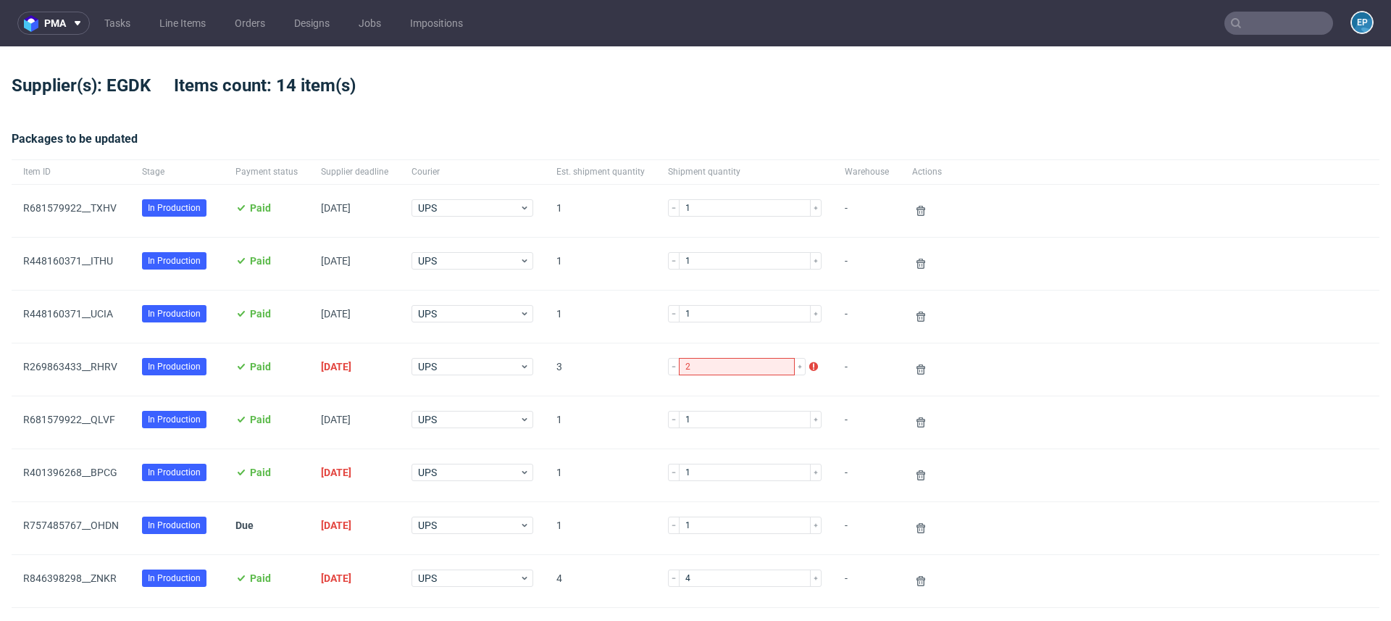
scroll to position [619, 0]
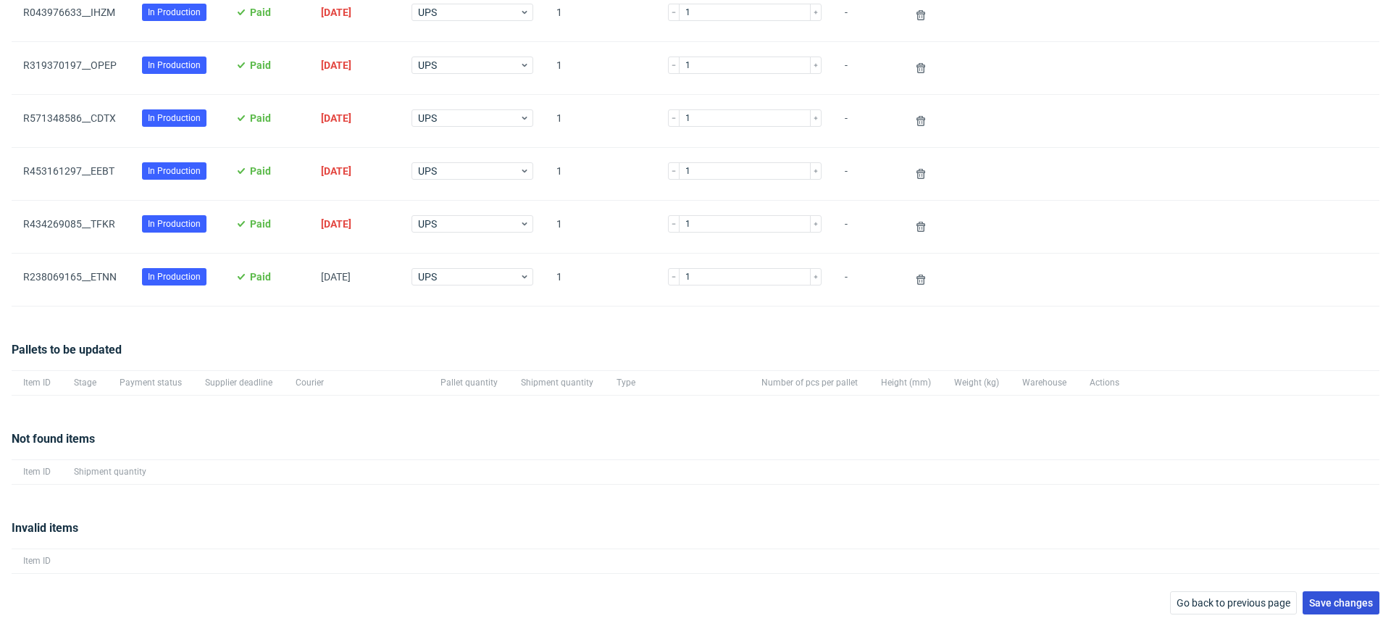
click at [1309, 598] on span "Save changes" at bounding box center [1341, 603] width 64 height 10
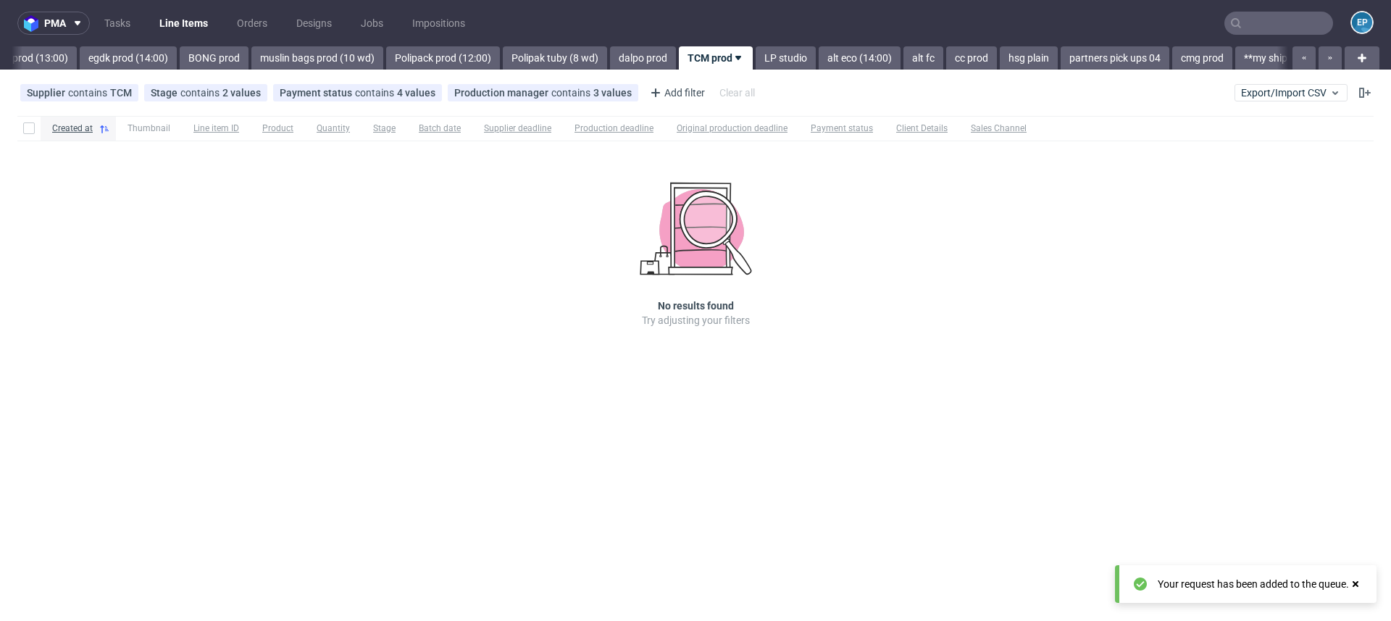
scroll to position [0, 1942]
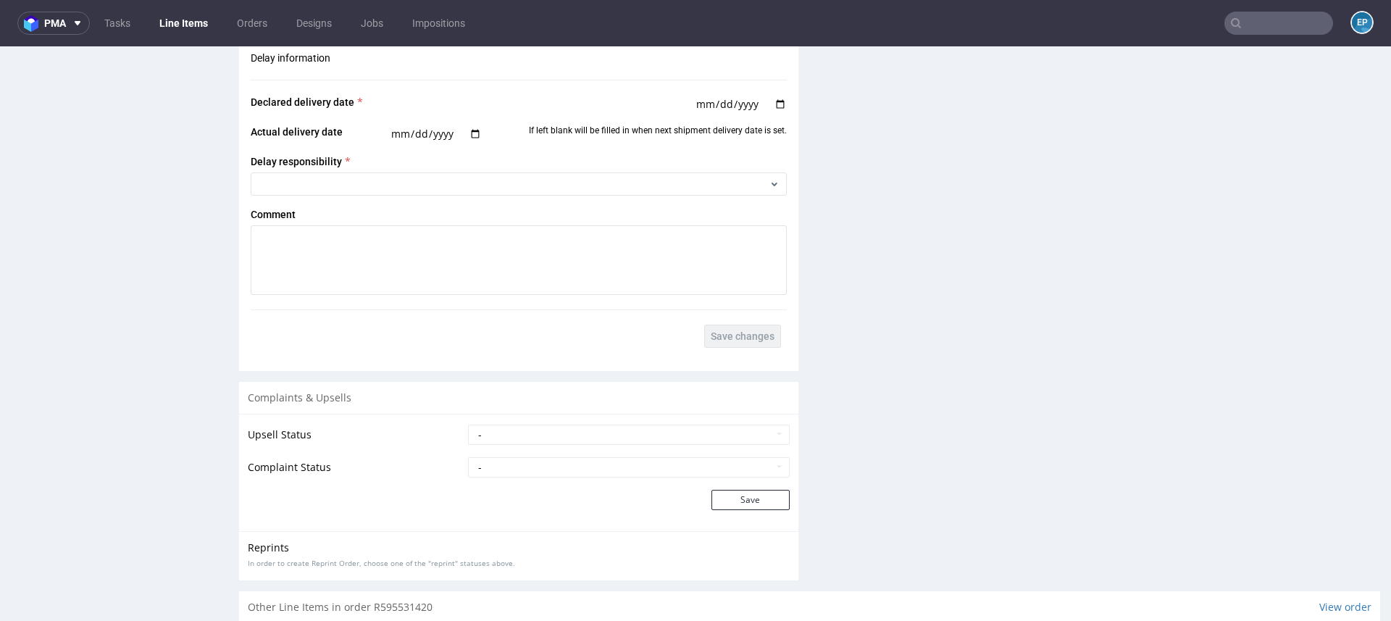
scroll to position [2026, 0]
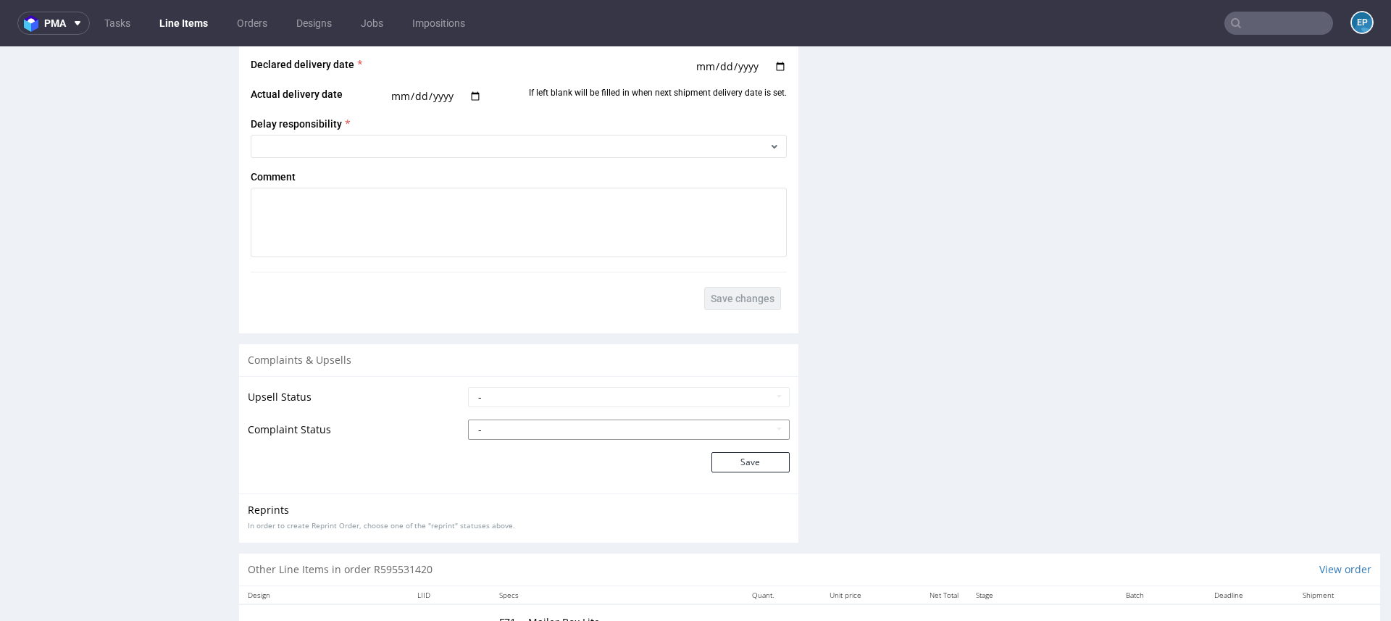
click at [540, 427] on select "- Complaint Received Complaint Rejected Complaint Accepted (DTP Issue) - Reprin…" at bounding box center [629, 429] width 322 height 20
select select "accepted_dtp_issue_reprint"
click at [468, 419] on select "- Complaint Received Complaint Rejected Complaint Accepted (DTP Issue) - Reprin…" at bounding box center [629, 429] width 322 height 20
click at [747, 455] on button "Save" at bounding box center [750, 462] width 78 height 20
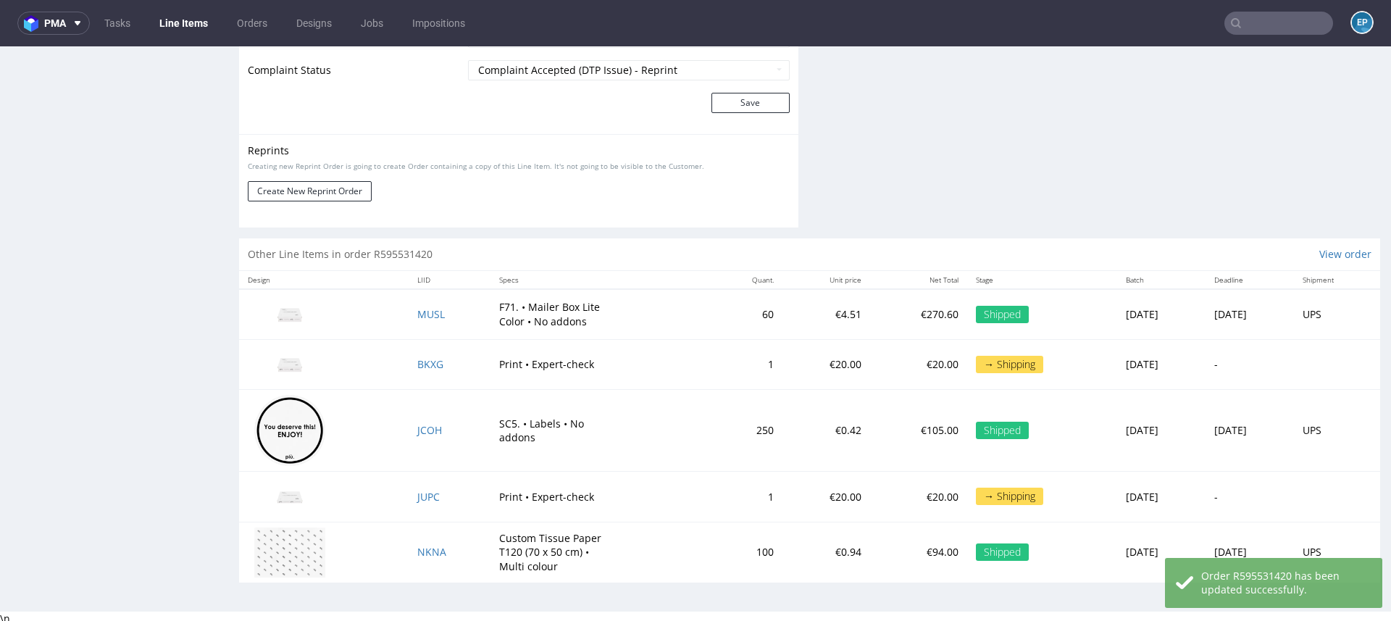
scroll to position [2345, 0]
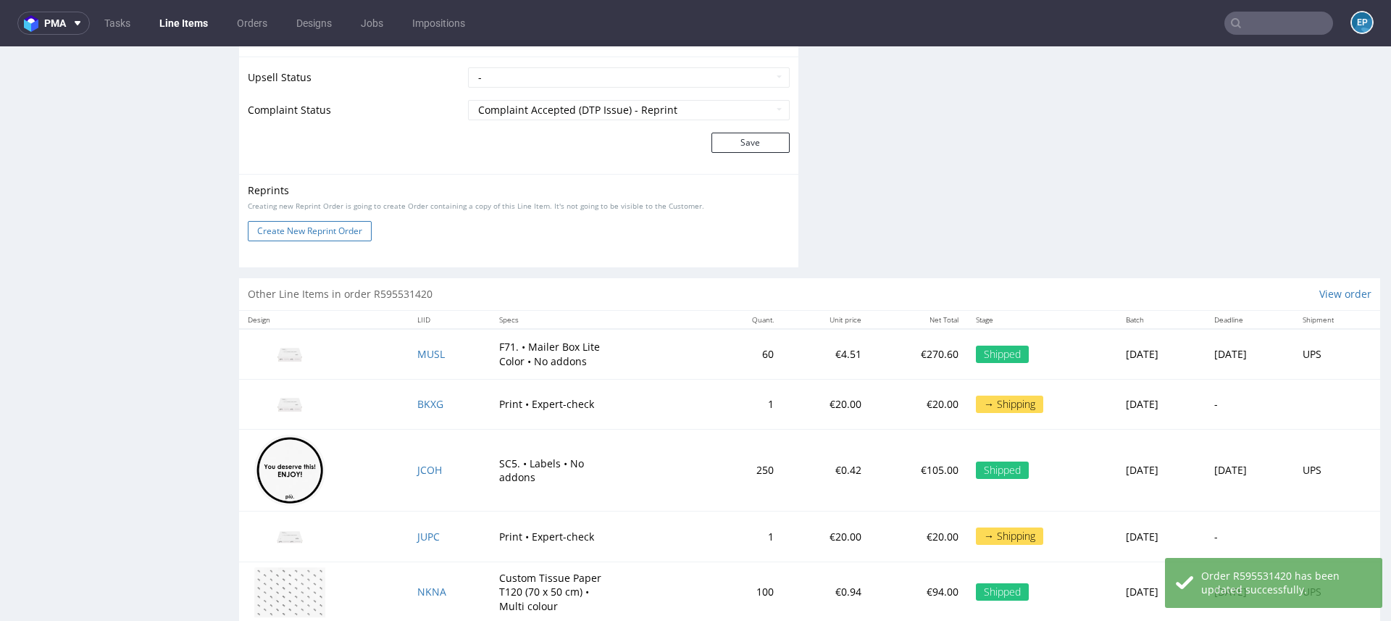
click at [348, 234] on button "Create New Reprint Order" at bounding box center [310, 231] width 124 height 20
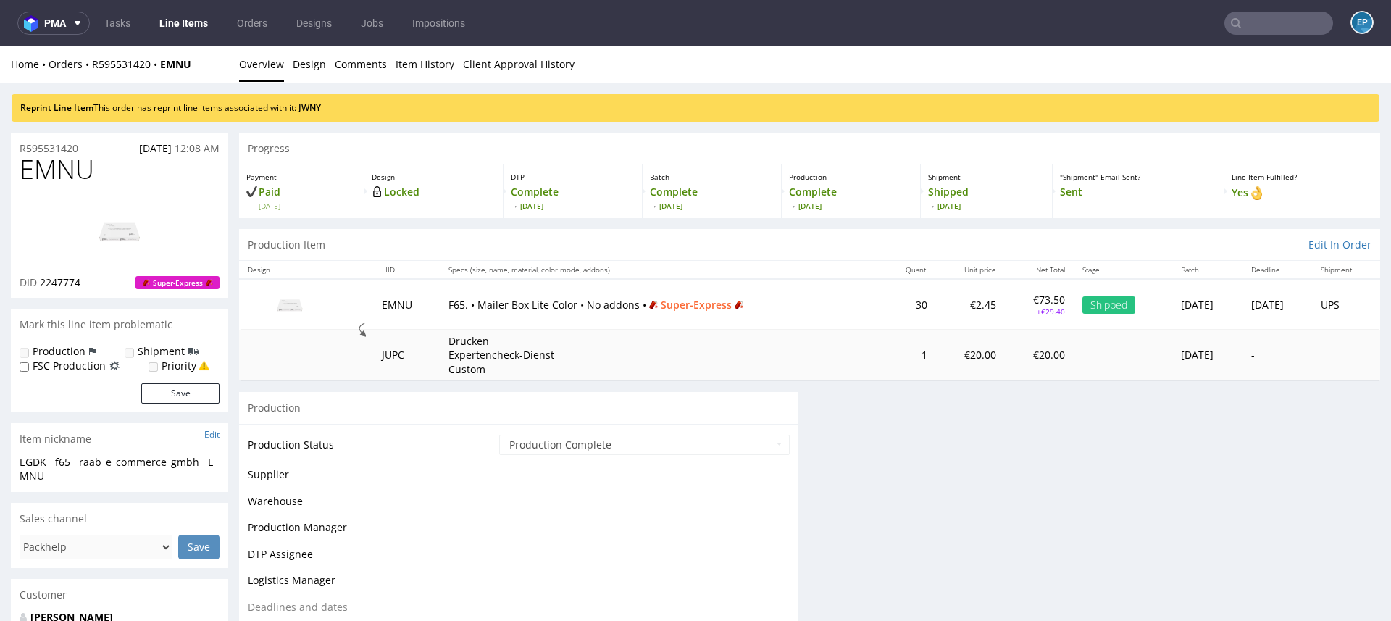
scroll to position [0, 0]
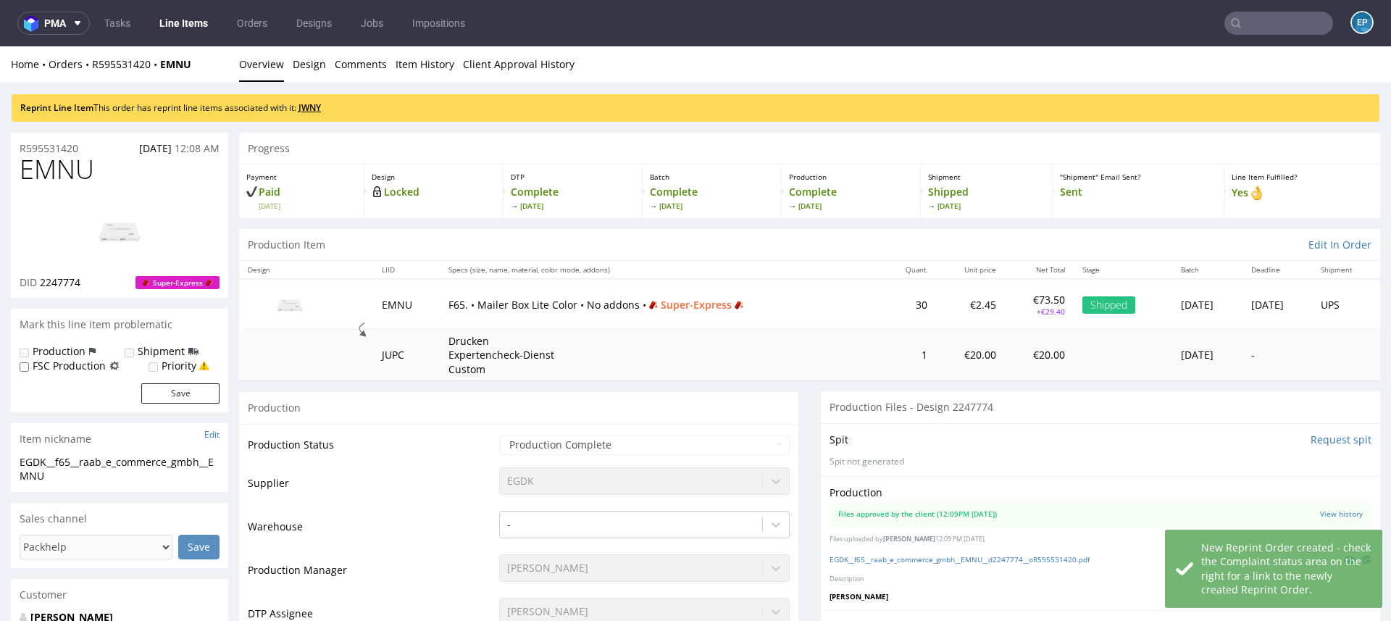
click at [320, 105] on link "JWNY" at bounding box center [309, 107] width 22 height 12
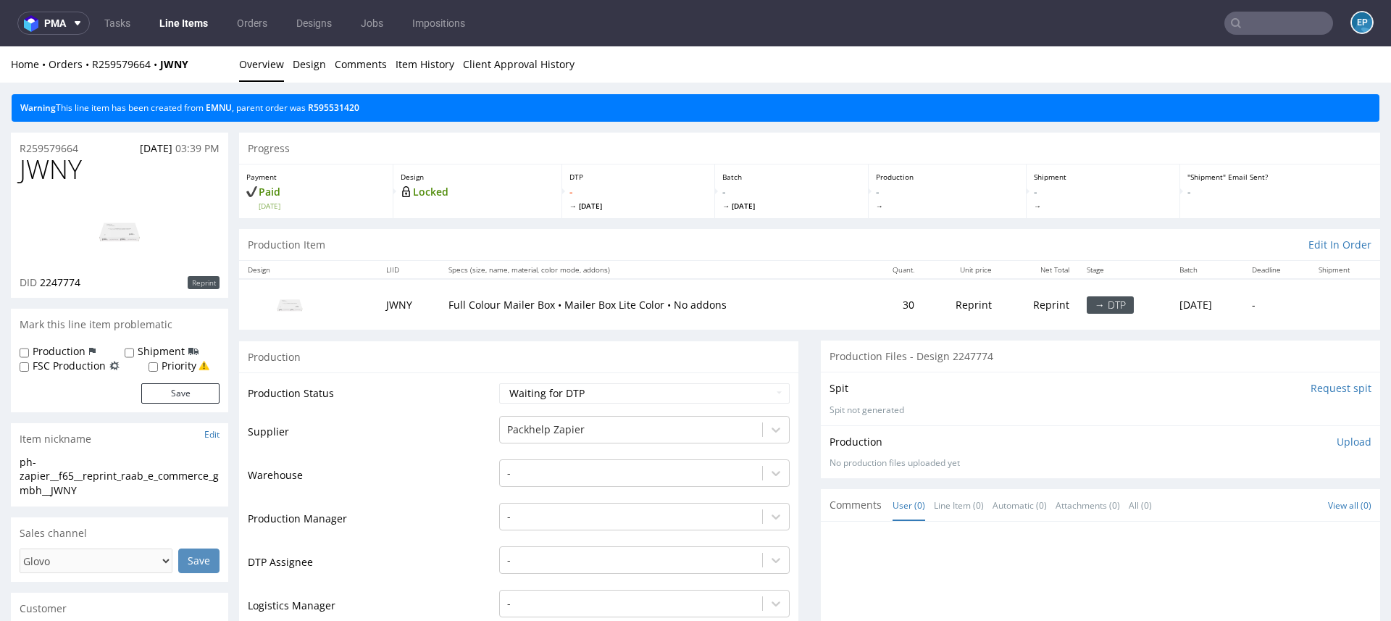
click at [51, 347] on label "Production" at bounding box center [59, 351] width 53 height 14
click at [29, 347] on input "Production" at bounding box center [24, 353] width 9 height 12
checkbox input "true"
click at [138, 347] on label "Shipment" at bounding box center [161, 351] width 47 height 14
click at [134, 347] on input "Shipment" at bounding box center [129, 353] width 9 height 12
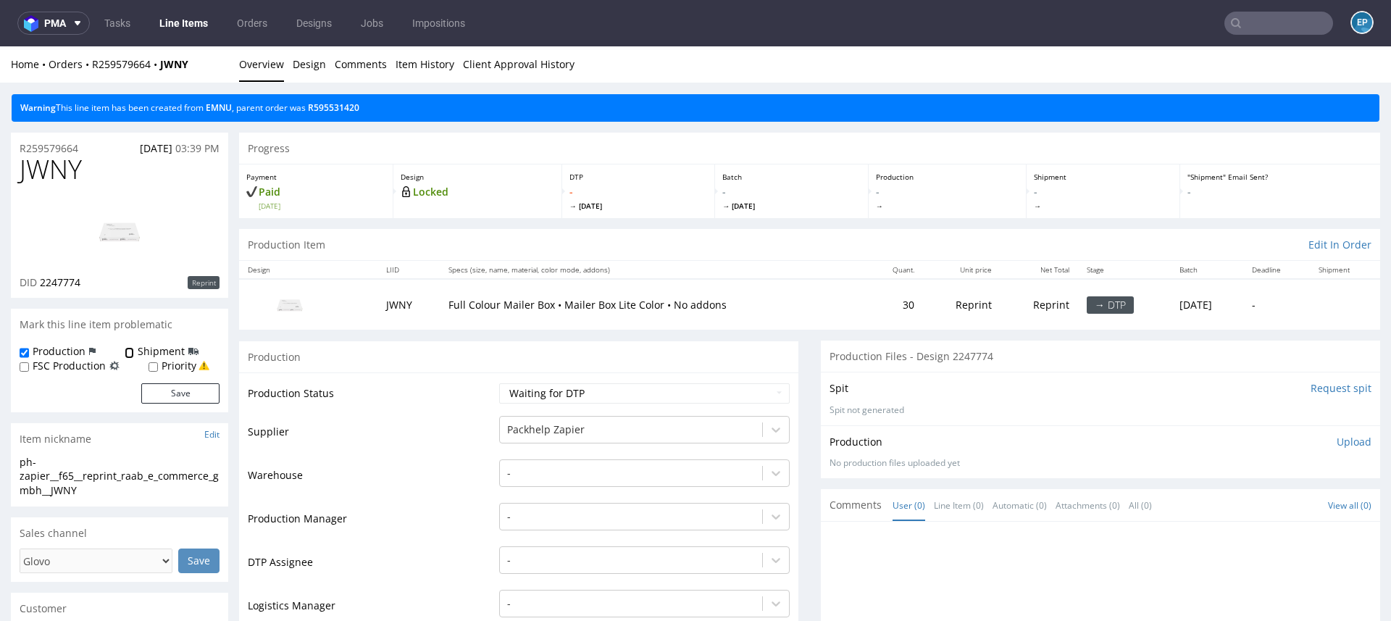
checkbox input "true"
click at [160, 387] on button "Save" at bounding box center [180, 393] width 78 height 20
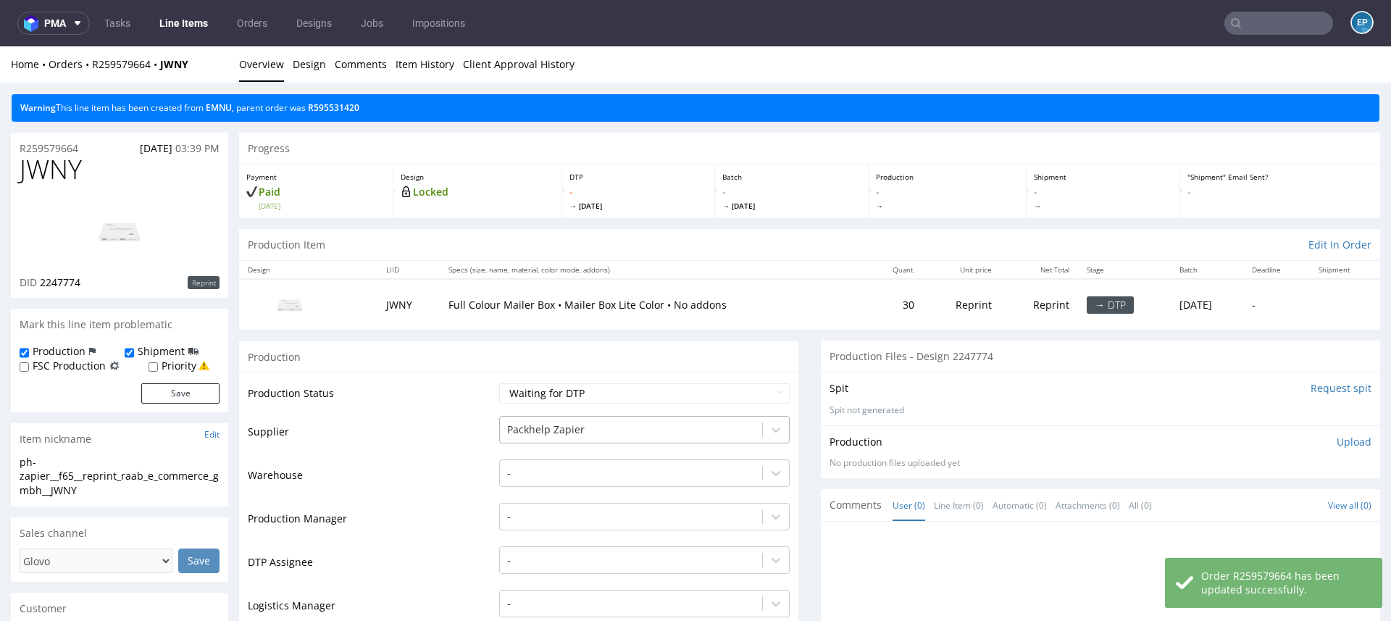
click at [523, 420] on div "Packhelp Zapier" at bounding box center [644, 426] width 290 height 20
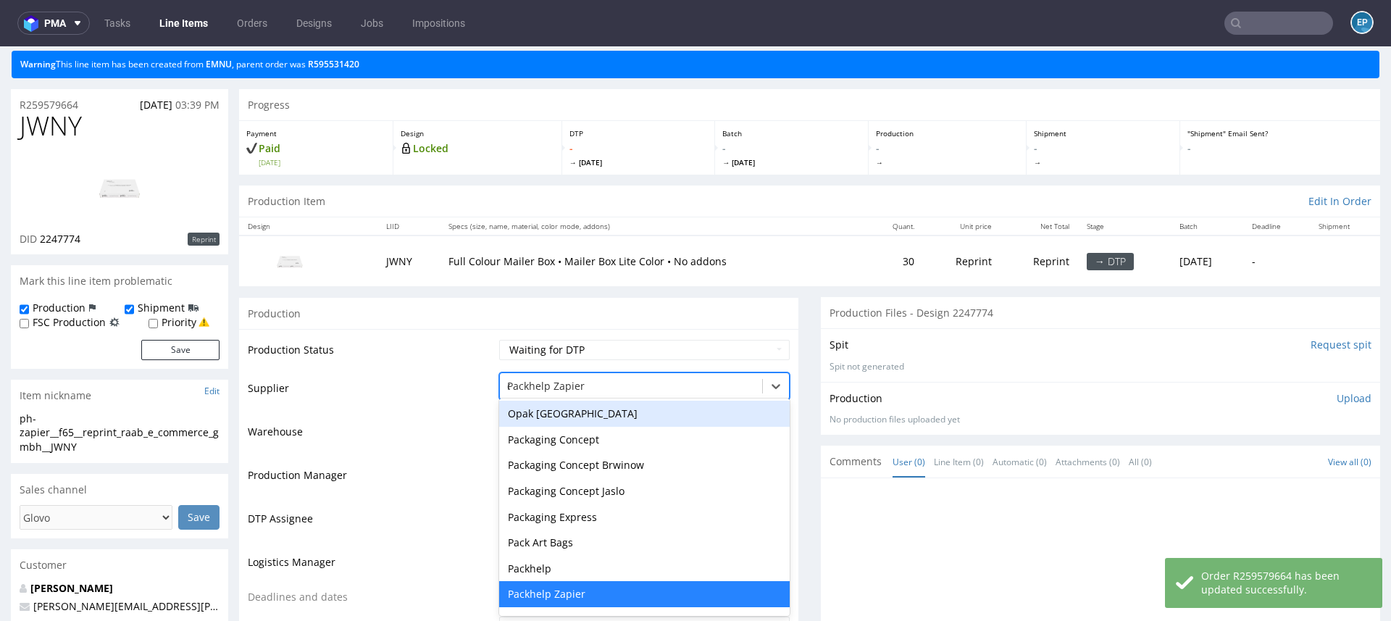
scroll to position [1625, 0]
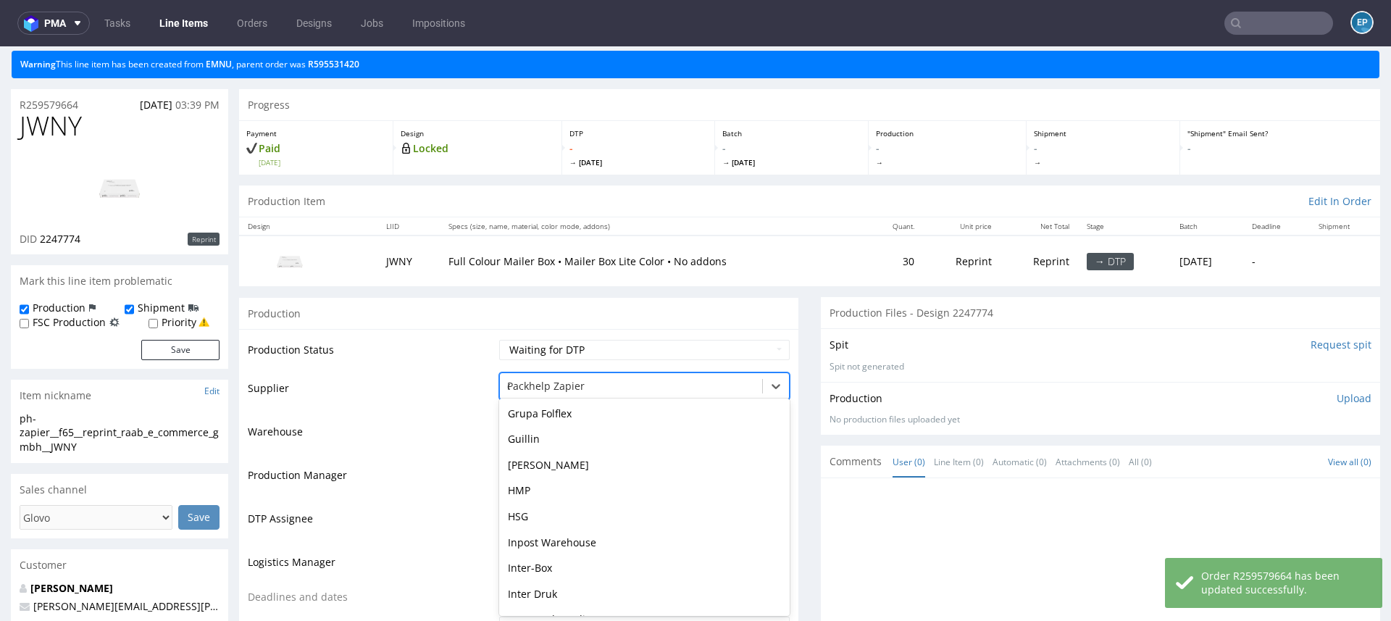
type input "eg"
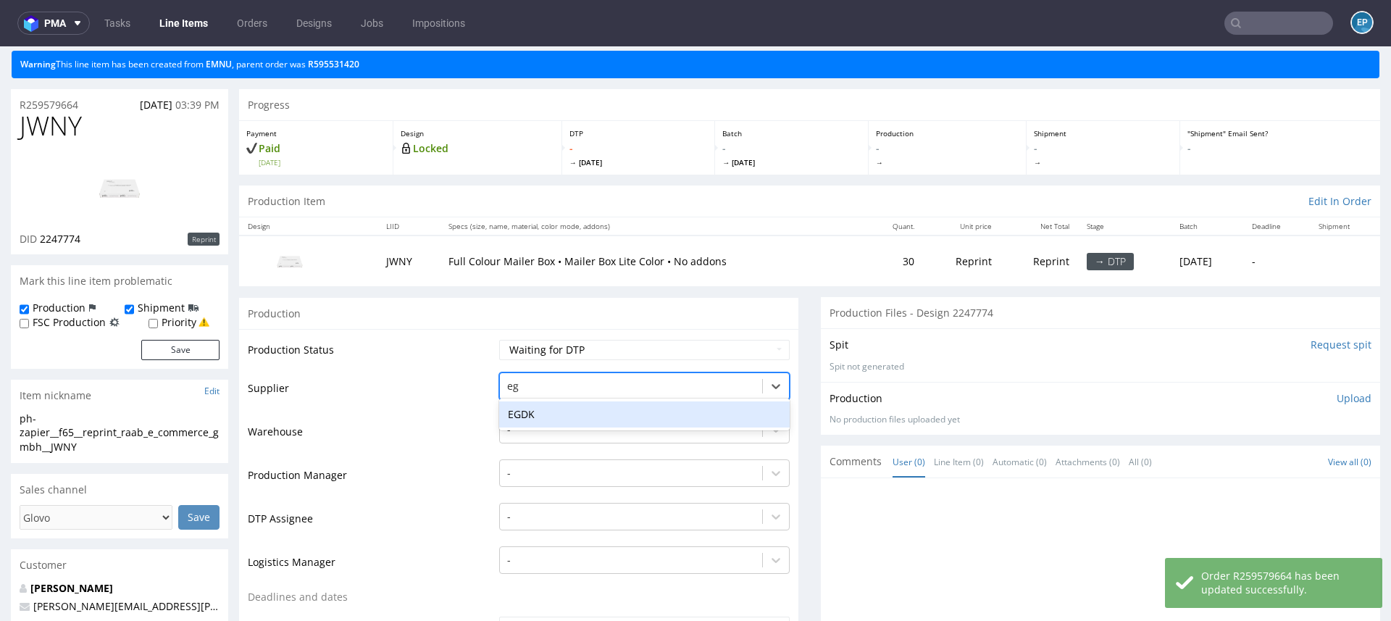
scroll to position [0, 0]
click at [517, 420] on div "EGDK" at bounding box center [644, 414] width 290 height 26
click at [517, 464] on div "-" at bounding box center [644, 469] width 290 height 20
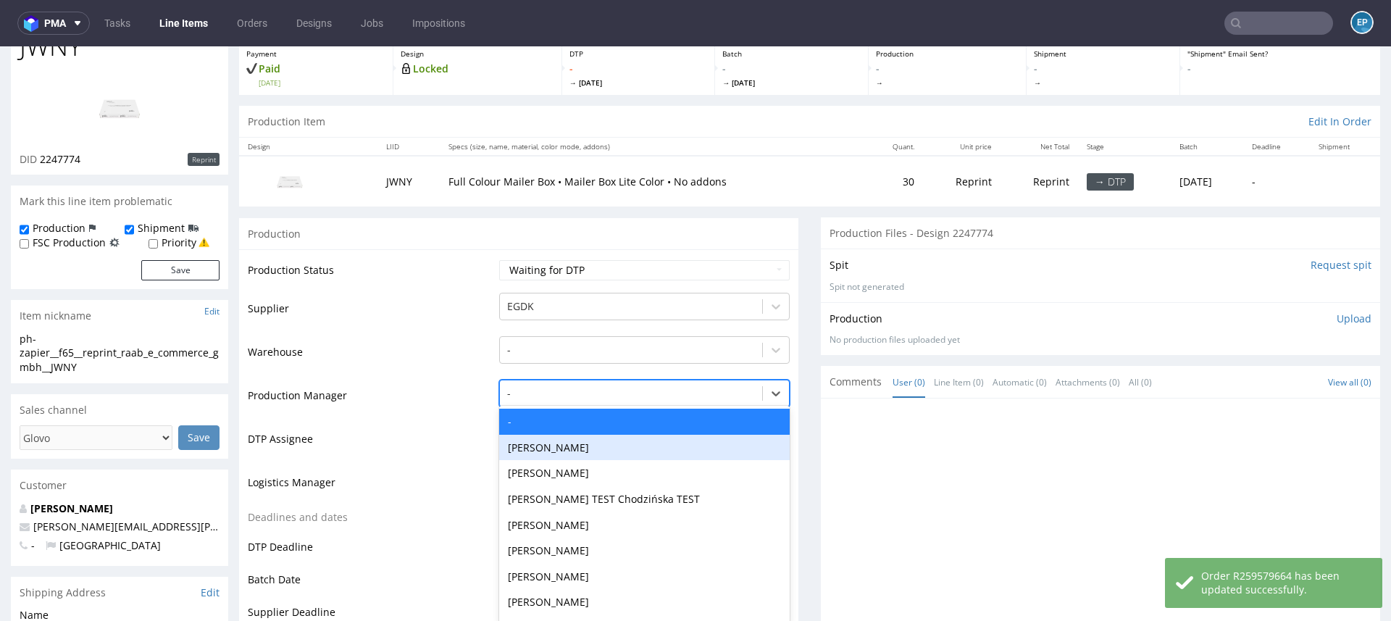
scroll to position [130, 0]
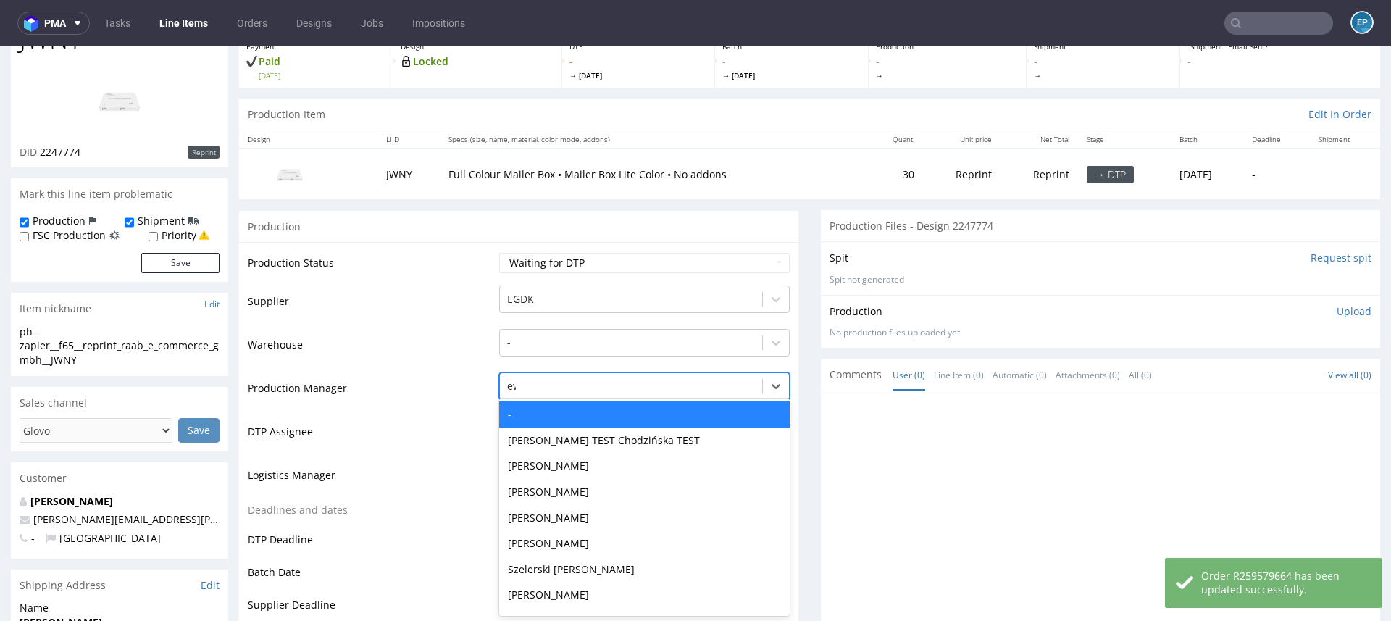
type input "ewa"
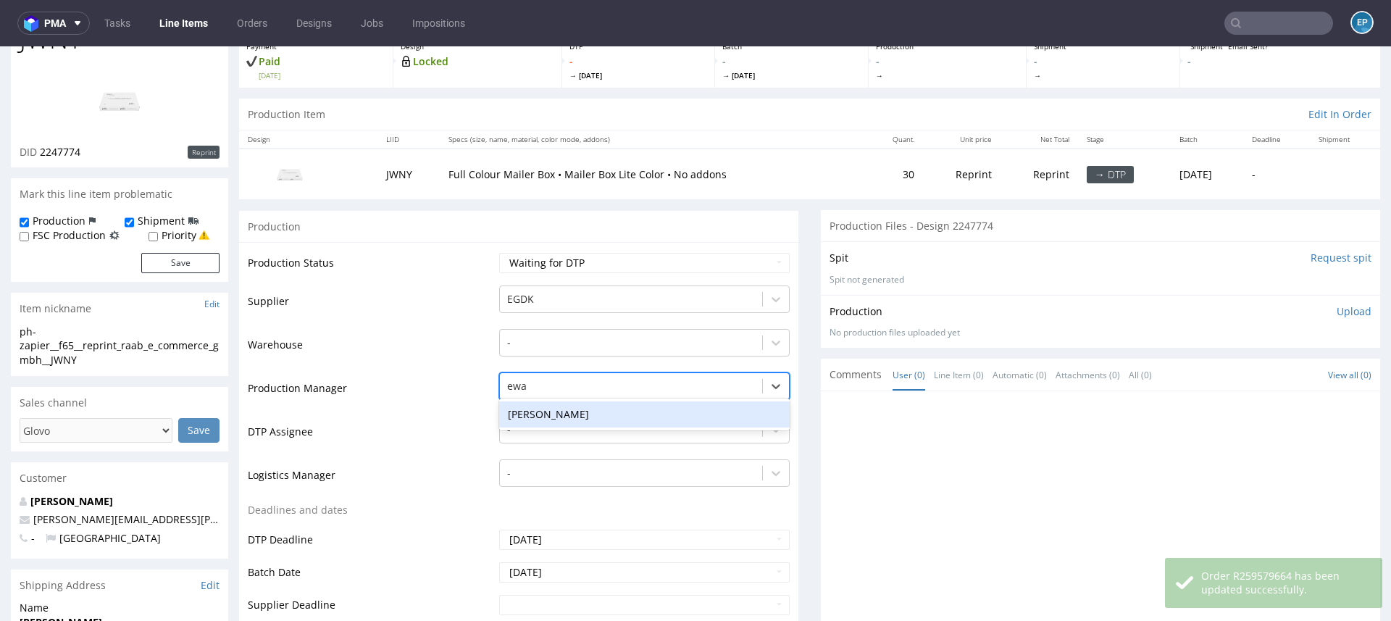
click at [513, 418] on div "[PERSON_NAME]" at bounding box center [644, 414] width 290 height 26
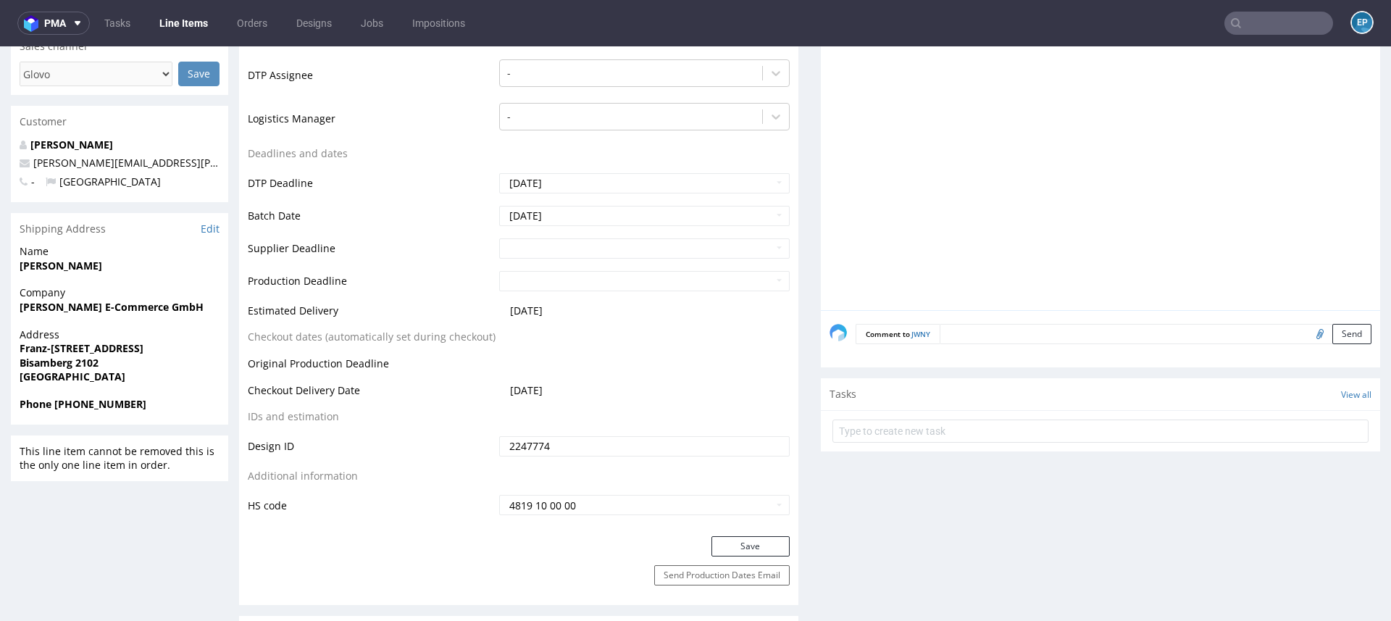
scroll to position [708, 0]
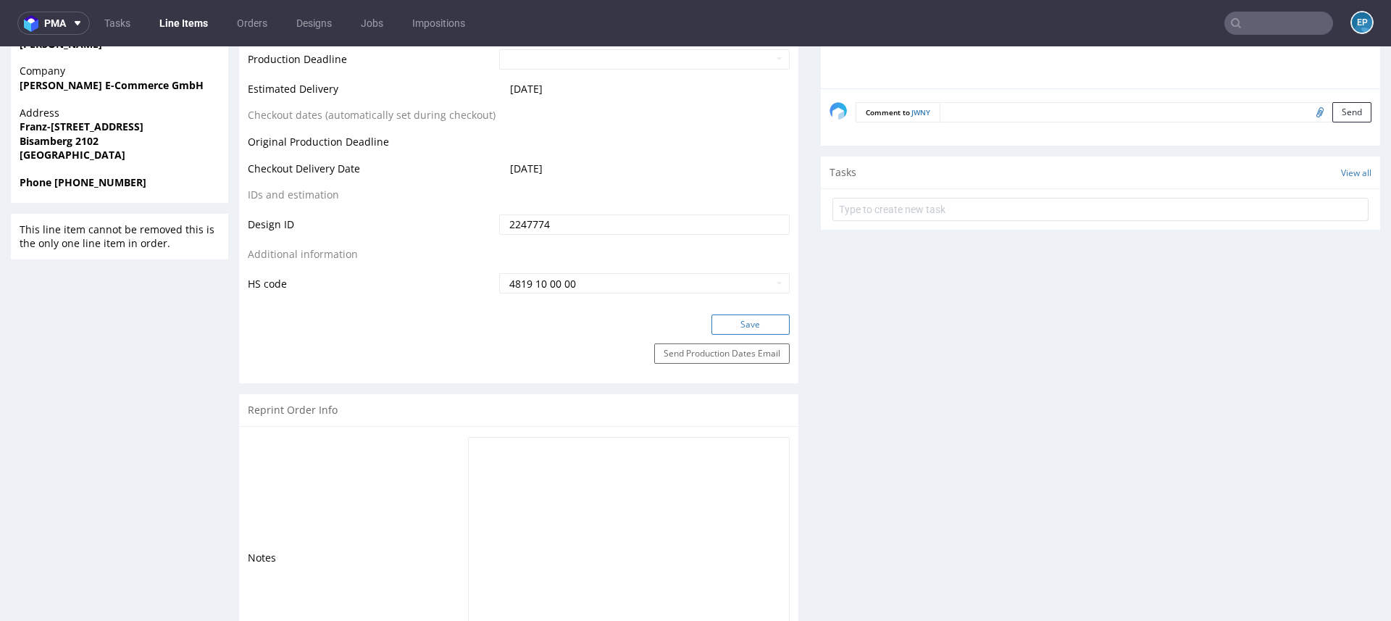
click at [726, 319] on button "Save" at bounding box center [750, 324] width 78 height 20
click at [1008, 102] on textarea at bounding box center [1155, 112] width 432 height 20
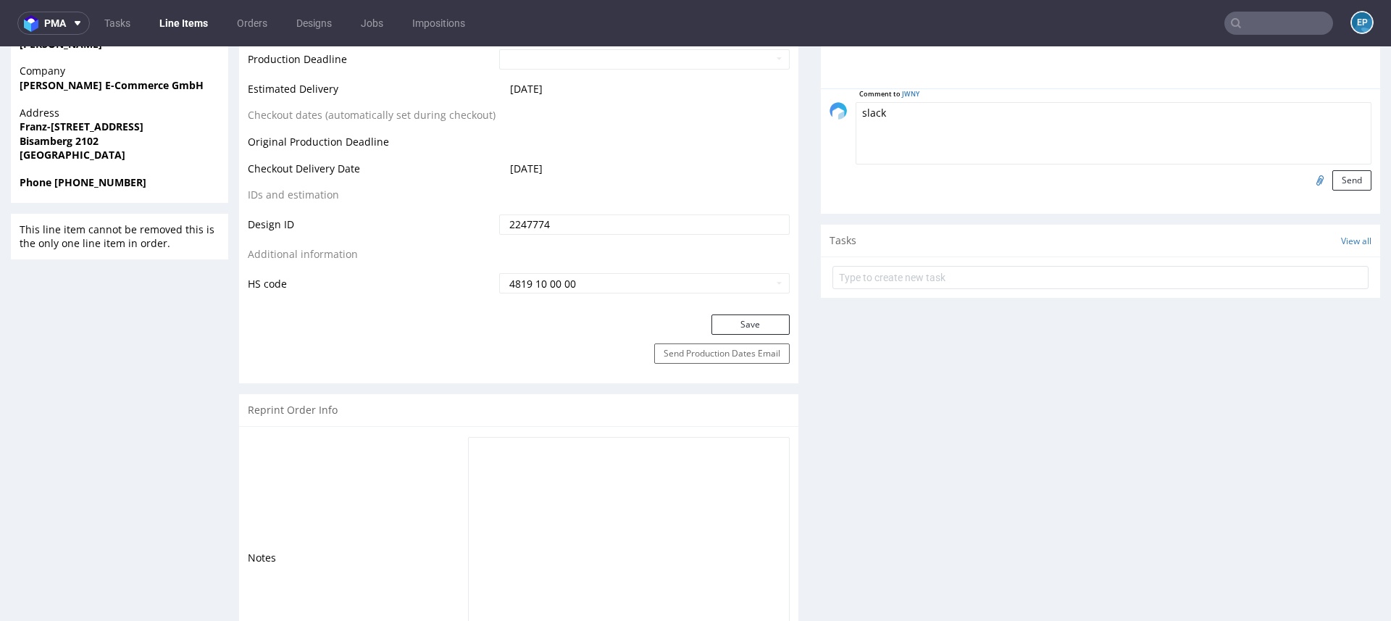
paste textarea "https://packhelp.slack.com/archives/C03DDT8J2TB/p1756274940061609"
type textarea "slack https://packhelp.slack.com/archives/C03DDT8J2TB/p1756274940061609"
click at [1332, 184] on button "Send" at bounding box center [1351, 180] width 39 height 20
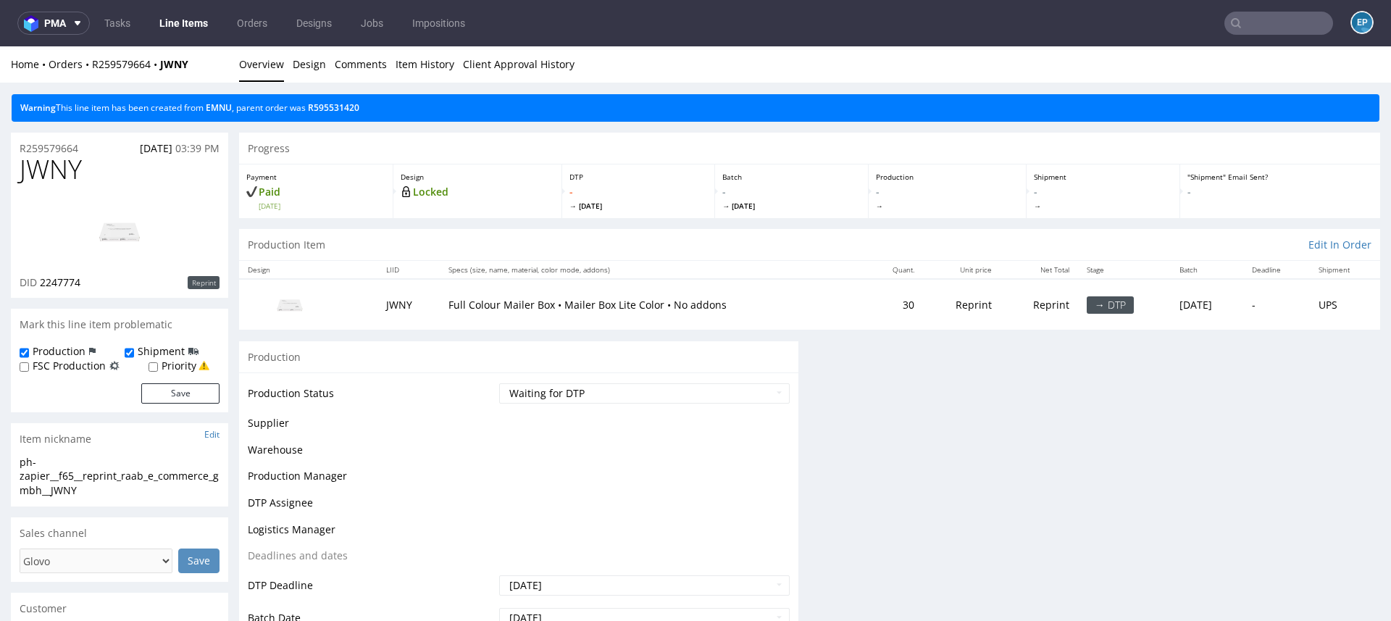
scroll to position [0, 0]
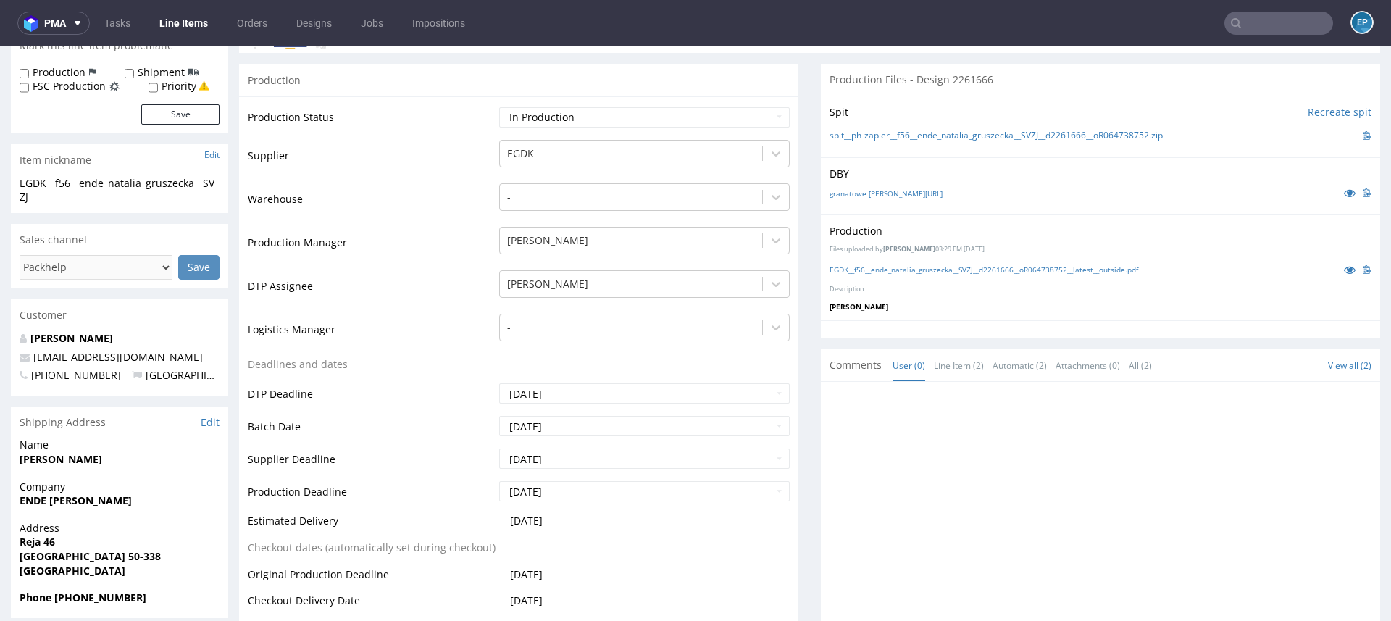
scroll to position [235, 0]
